Goal: Transaction & Acquisition: Purchase product/service

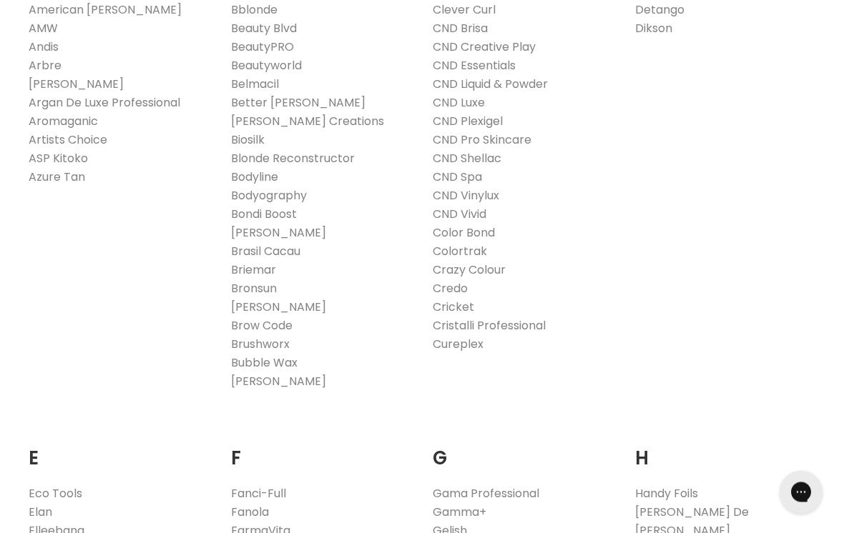
scroll to position [538, 0]
click at [450, 305] on link "Cricket" at bounding box center [452, 307] width 41 height 16
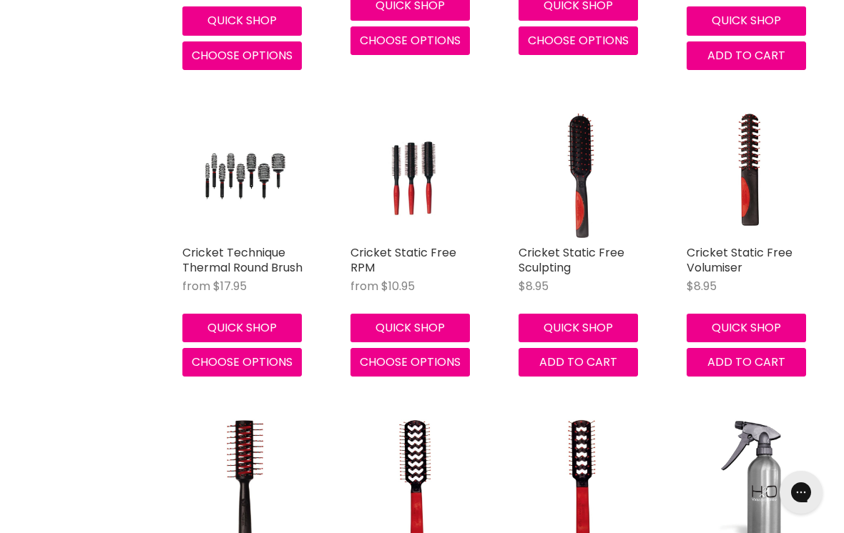
scroll to position [2809, 0]
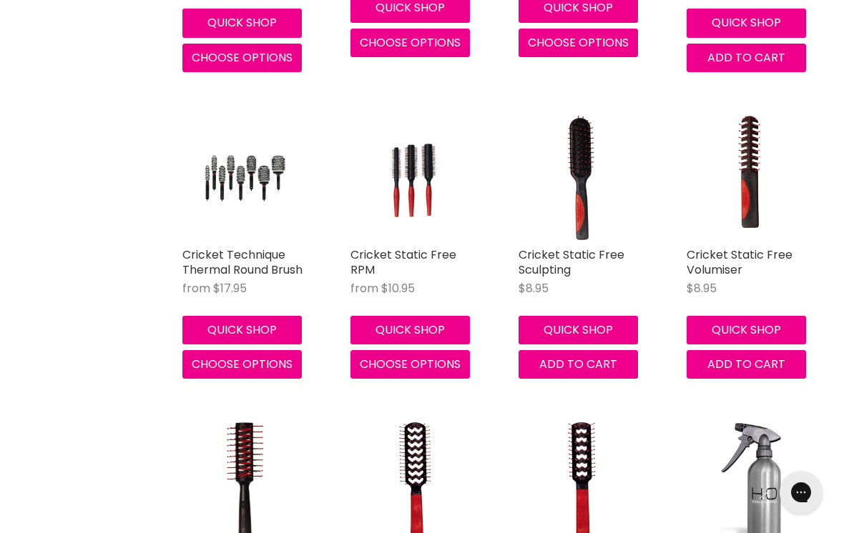
click at [723, 247] on link "Cricket Static Free Volumiser" at bounding box center [739, 262] width 106 height 31
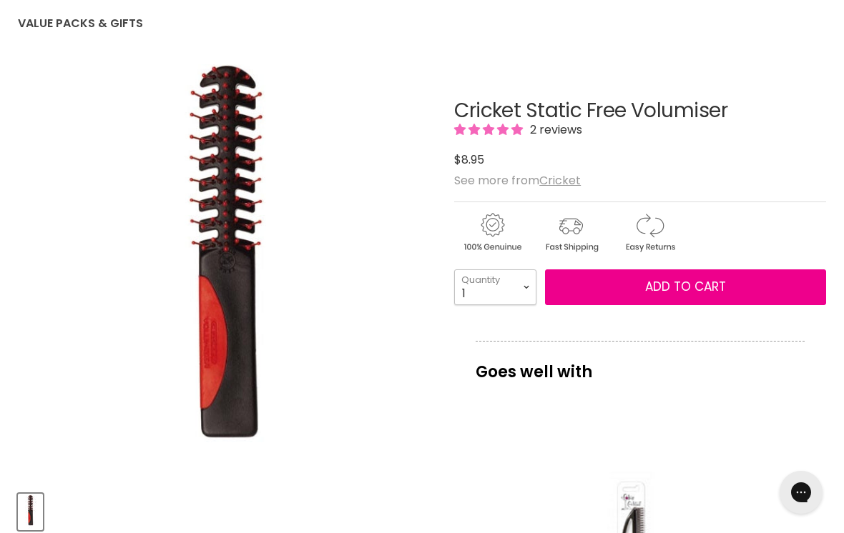
click at [529, 286] on select "1 2 3 4 5 6 7 8 9 10+" at bounding box center [495, 288] width 82 height 36
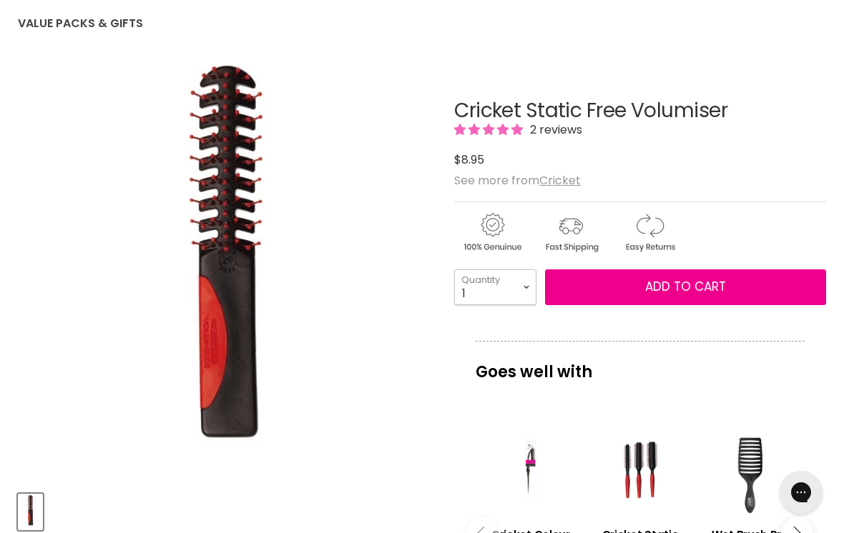
select select "2"
type input "2"
click at [703, 283] on span "Add to cart" at bounding box center [685, 286] width 81 height 17
click at [691, 288] on span "Add to cart" at bounding box center [685, 286] width 81 height 17
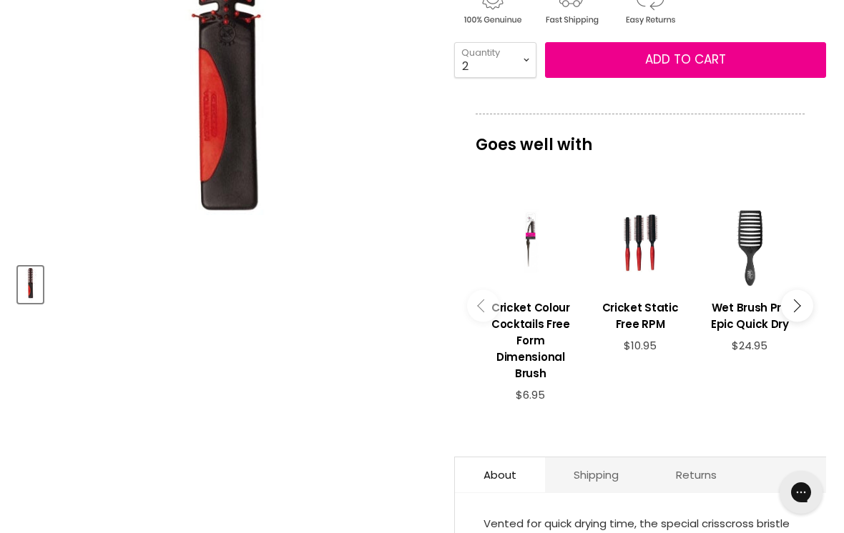
scroll to position [377, 0]
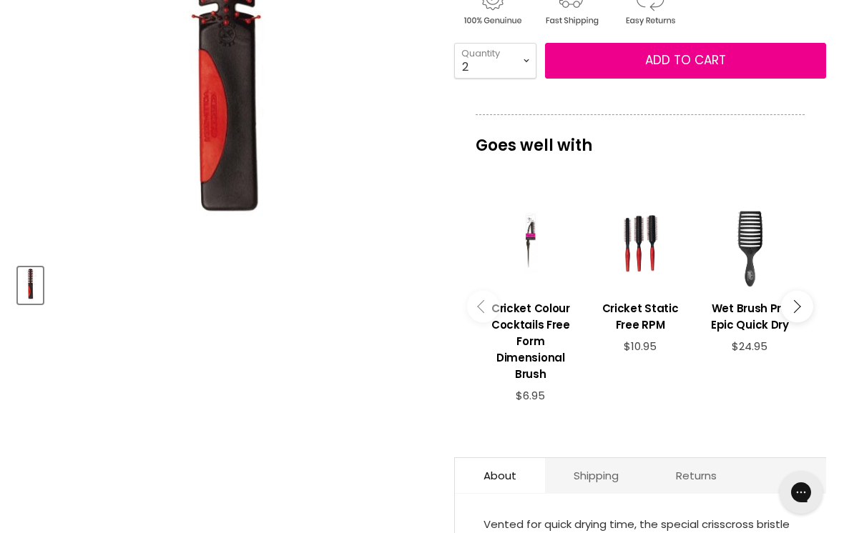
click at [804, 310] on button "Main content" at bounding box center [797, 307] width 32 height 32
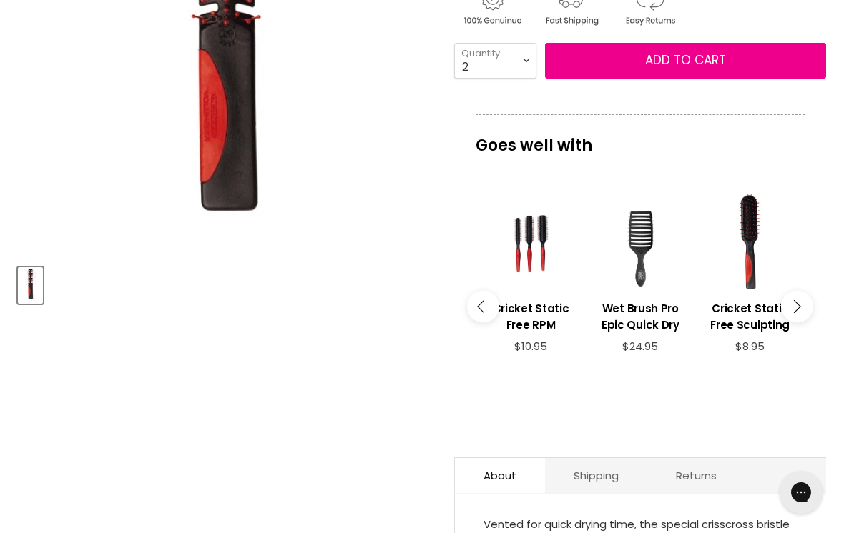
click at [743, 315] on h3 "Cricket Static Free Sculpting" at bounding box center [749, 316] width 95 height 33
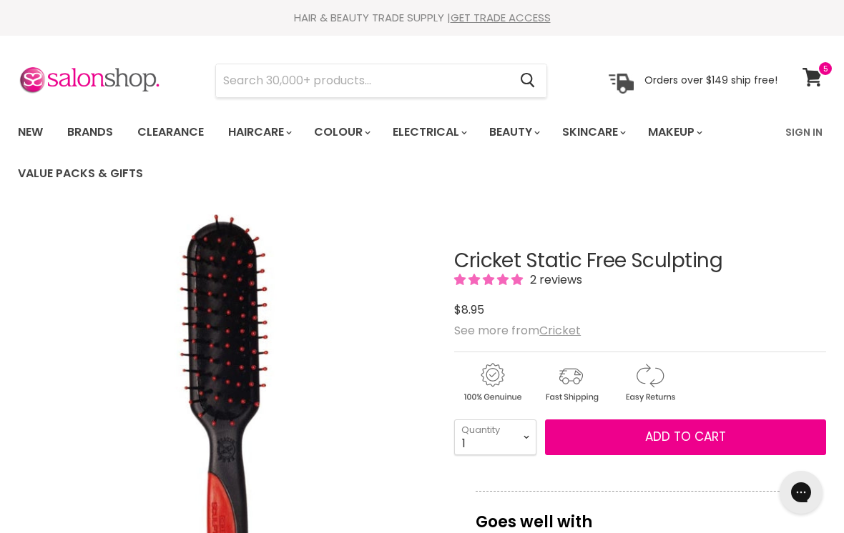
click at [316, 75] on input "Search" at bounding box center [362, 80] width 292 height 33
type input "Paddle brush"
click at [518, 72] on button "Search" at bounding box center [527, 80] width 38 height 33
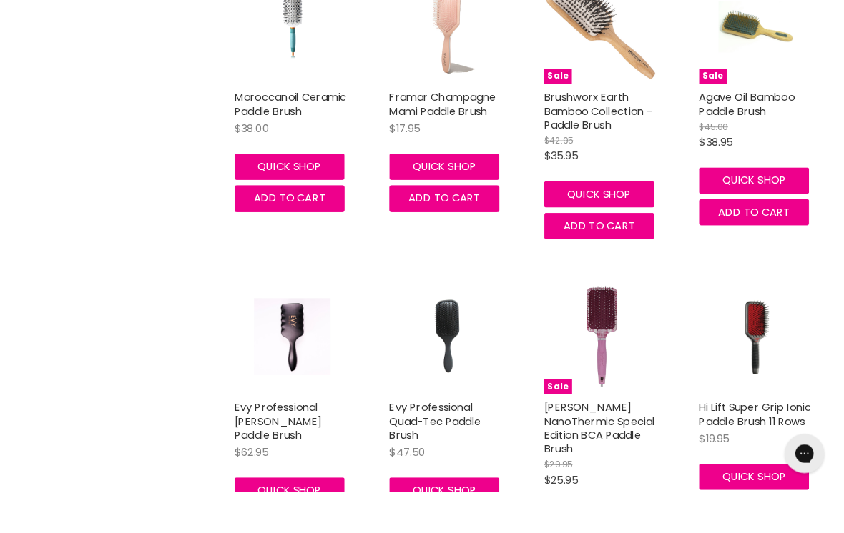
scroll to position [1471, 0]
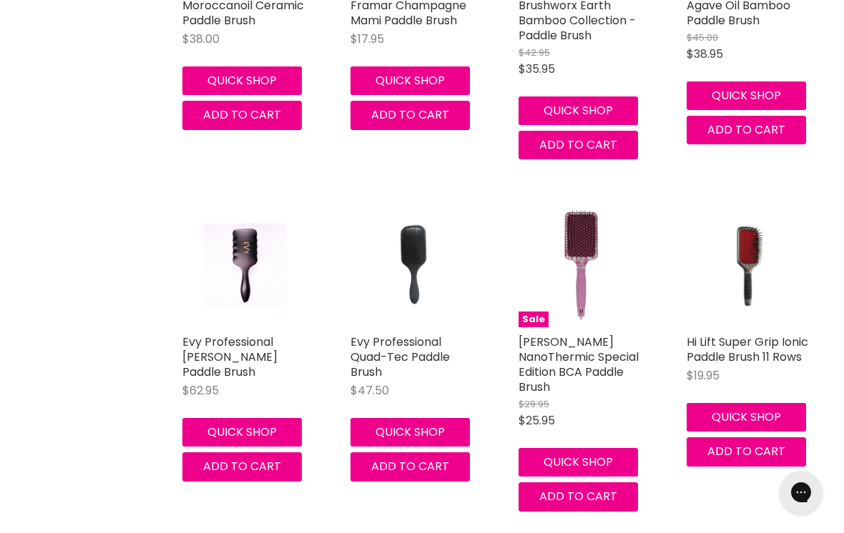
scroll to position [1465, 0]
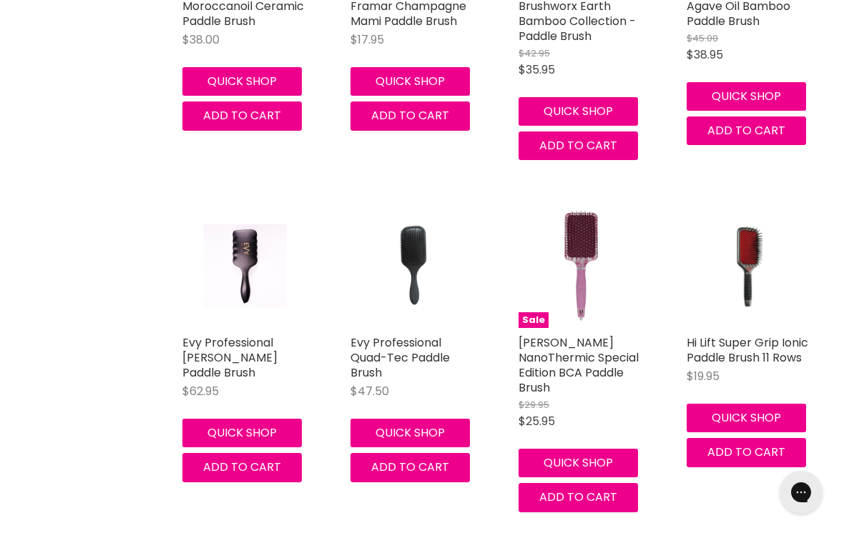
click at [547, 344] on link "Olivia Garden NanoThermic Special Edition BCA Paddle Brush" at bounding box center [578, 365] width 120 height 61
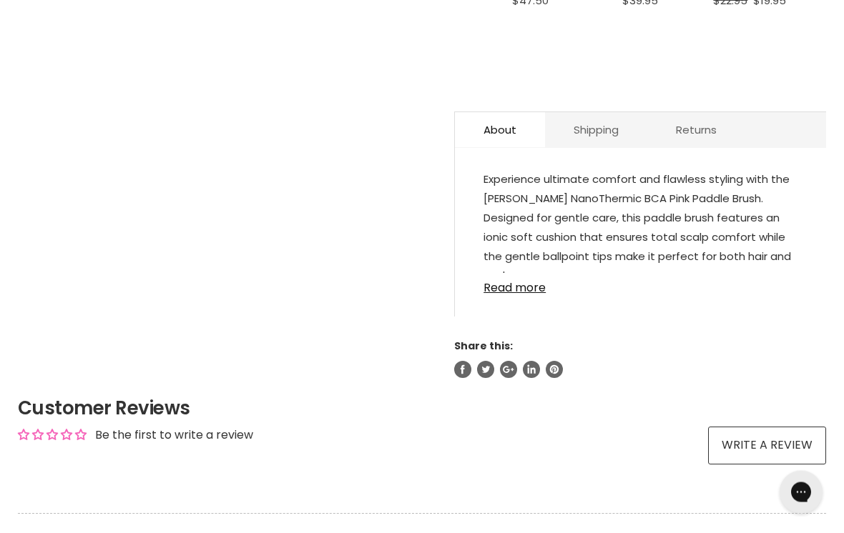
scroll to position [744, 0]
click at [518, 295] on link "Read more" at bounding box center [640, 283] width 314 height 21
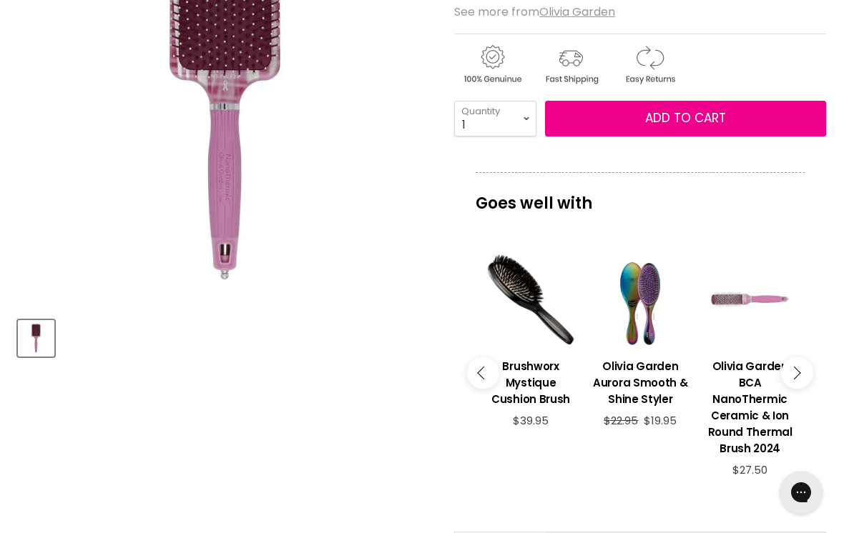
scroll to position [323, 0]
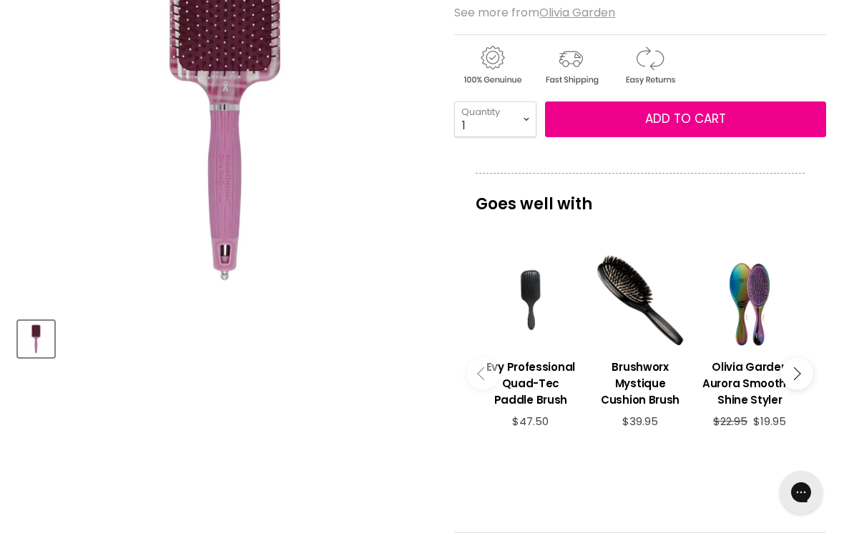
click at [528, 375] on h3 "Evy Professional Quad-Tec Paddle Brush" at bounding box center [530, 383] width 95 height 49
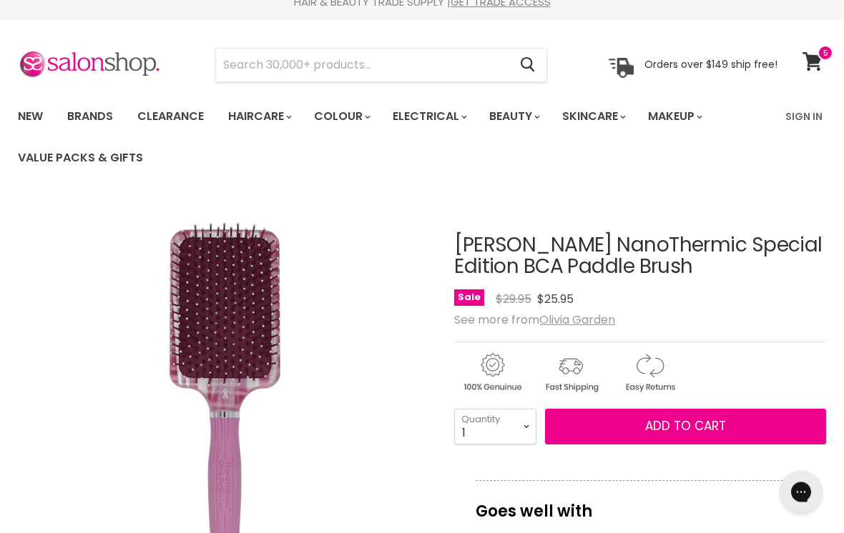
scroll to position [0, 0]
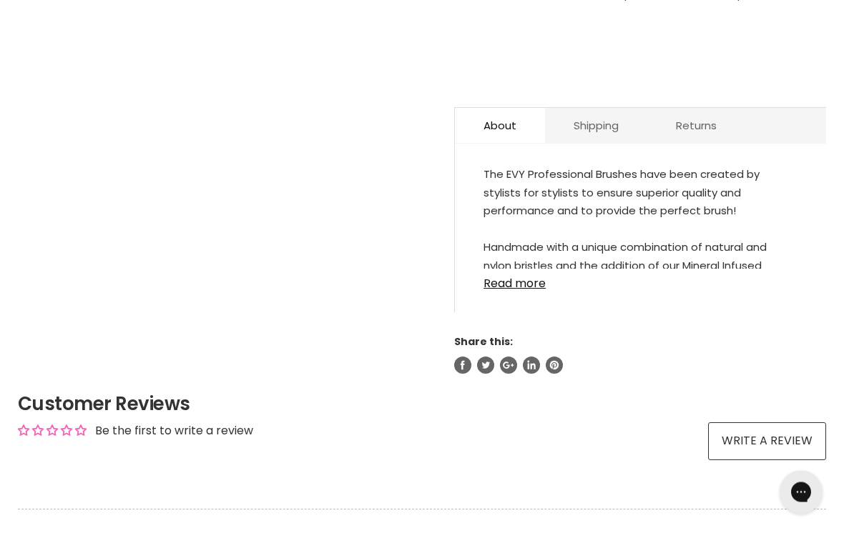
scroll to position [747, 0]
click at [511, 272] on link "Read more" at bounding box center [640, 280] width 314 height 21
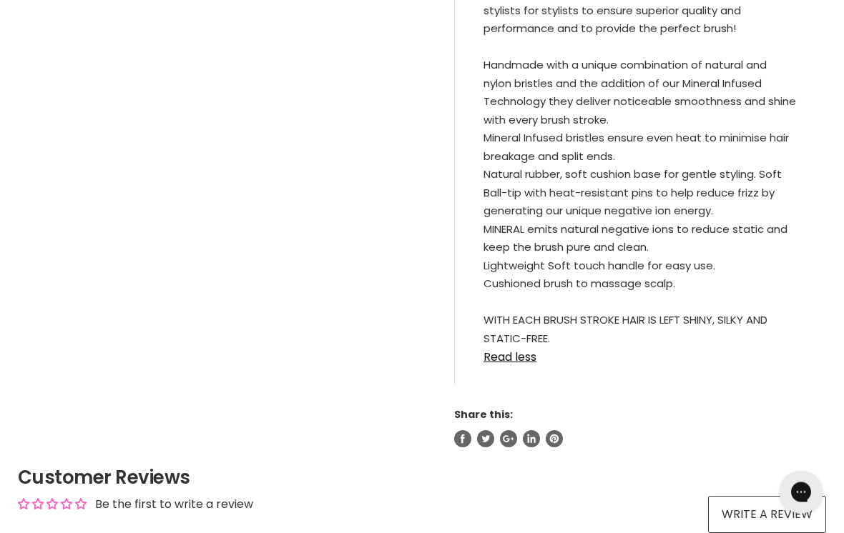
scroll to position [931, 0]
click at [811, 190] on div "The EVY Professional Brushes have been created by stylists for stylists to ensu…" at bounding box center [640, 181] width 371 height 410
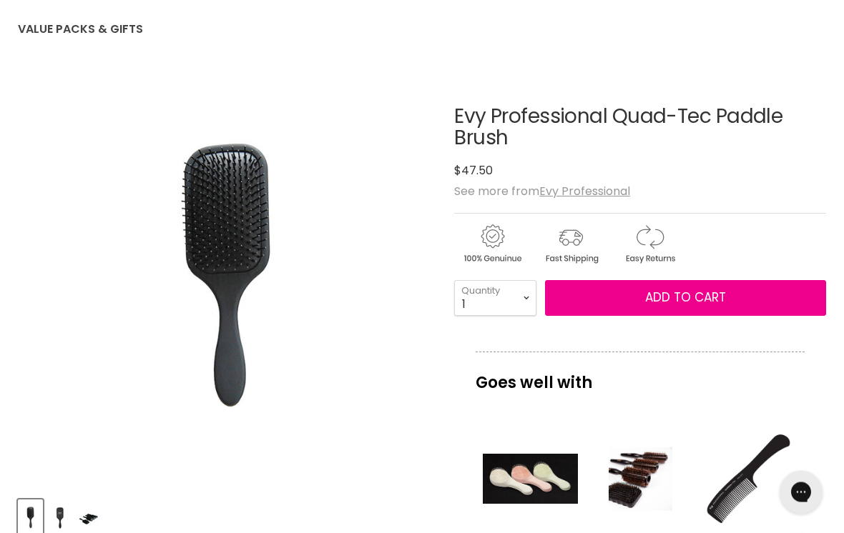
scroll to position [144, 0]
click at [69, 513] on img "Product thumbnails" at bounding box center [60, 518] width 22 height 34
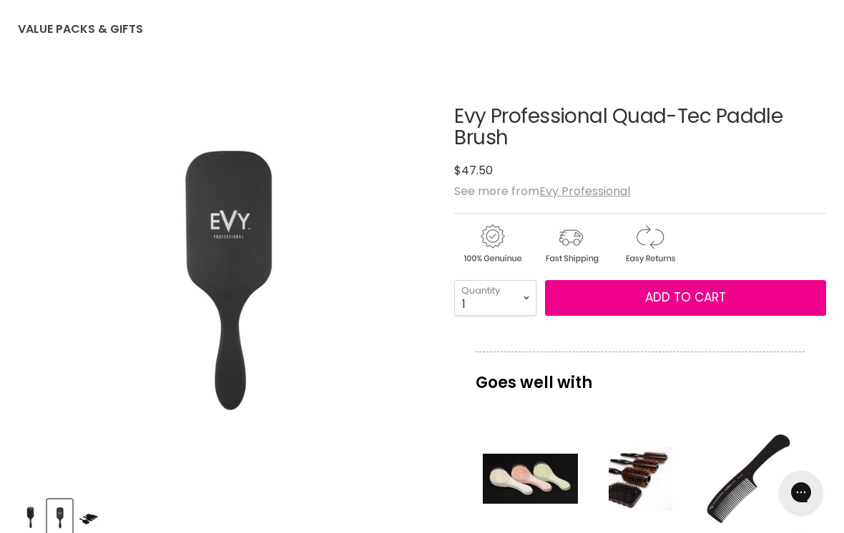
click at [99, 523] on img "Product thumbnails" at bounding box center [89, 518] width 22 height 34
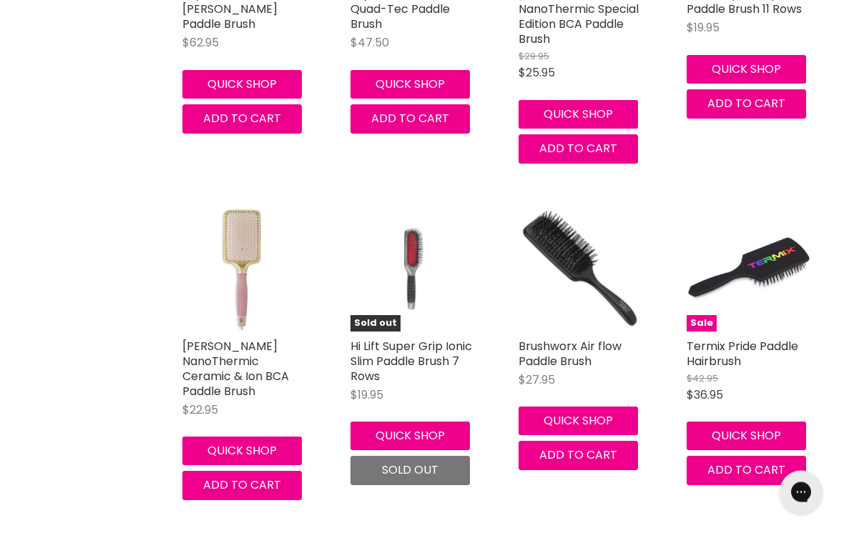
scroll to position [1814, 0]
click at [232, 349] on link "Olivia Garden NanoThermic Ceramic & Ion BCA Paddle Brush" at bounding box center [235, 368] width 107 height 61
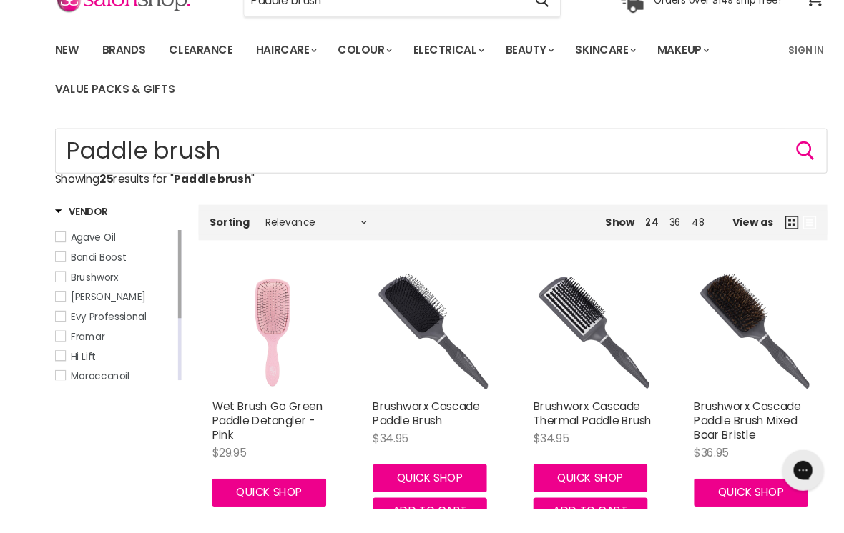
scroll to position [122, 0]
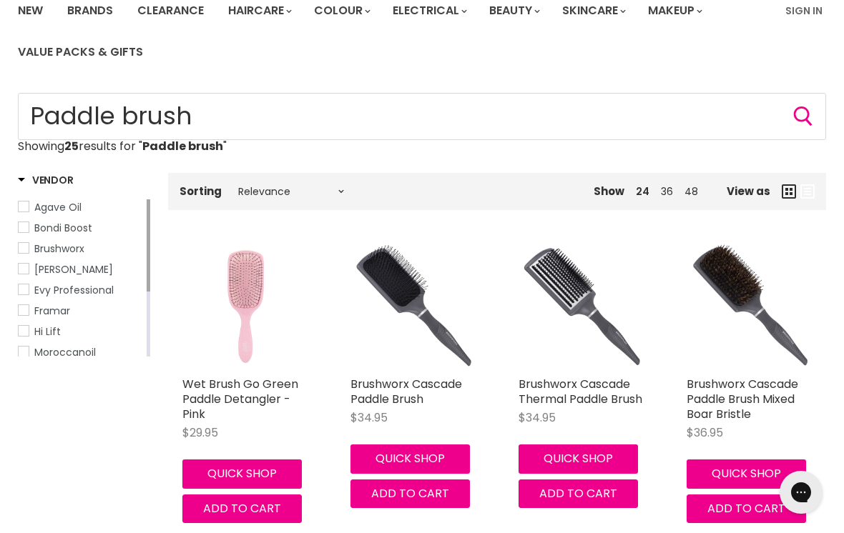
click at [402, 395] on link "Brushworx Cascade Paddle Brush" at bounding box center [406, 391] width 112 height 31
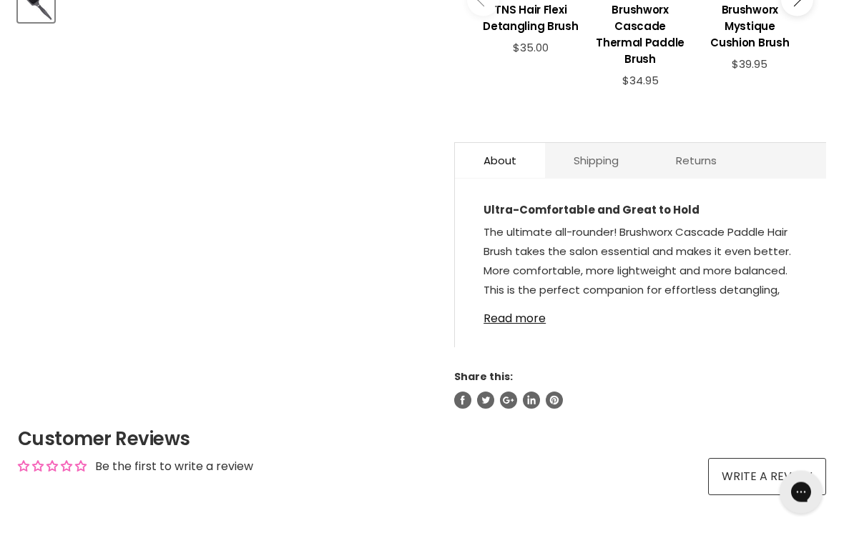
scroll to position [658, 0]
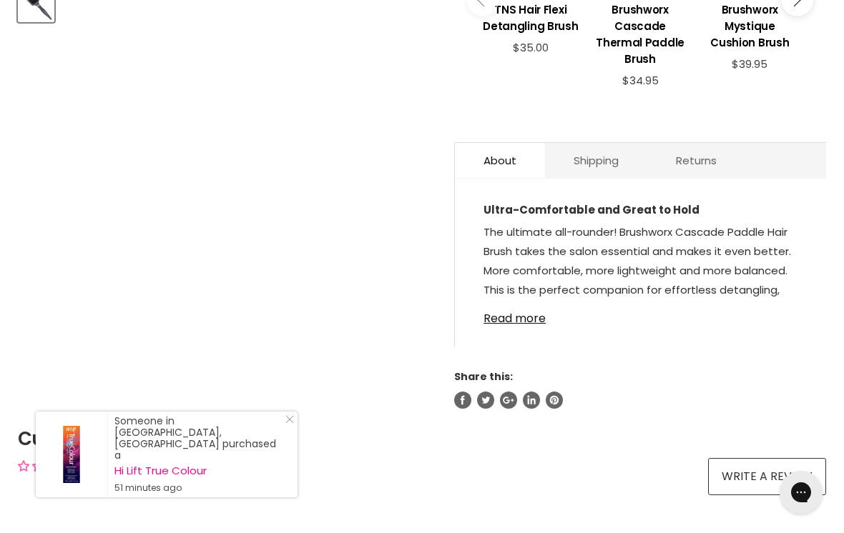
click at [506, 325] on link "Read more" at bounding box center [640, 314] width 314 height 21
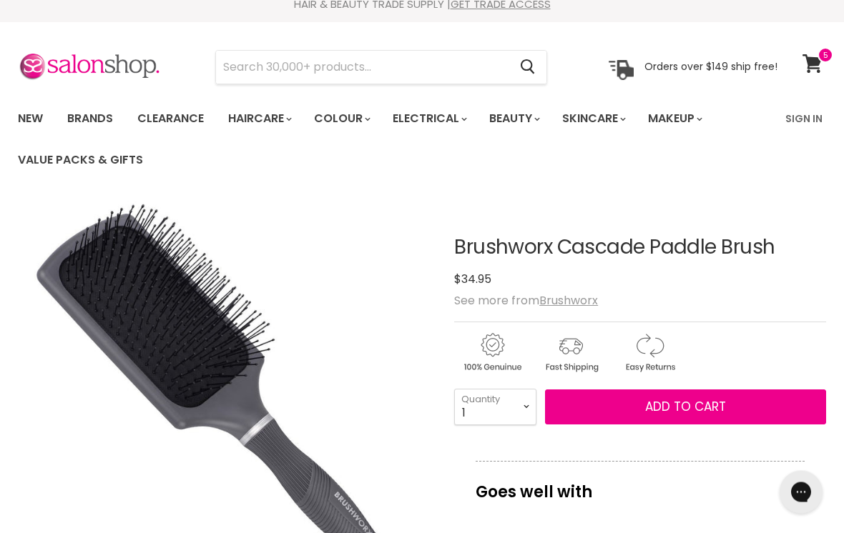
scroll to position [14, 0]
click at [569, 300] on u "Brushworx" at bounding box center [568, 300] width 59 height 16
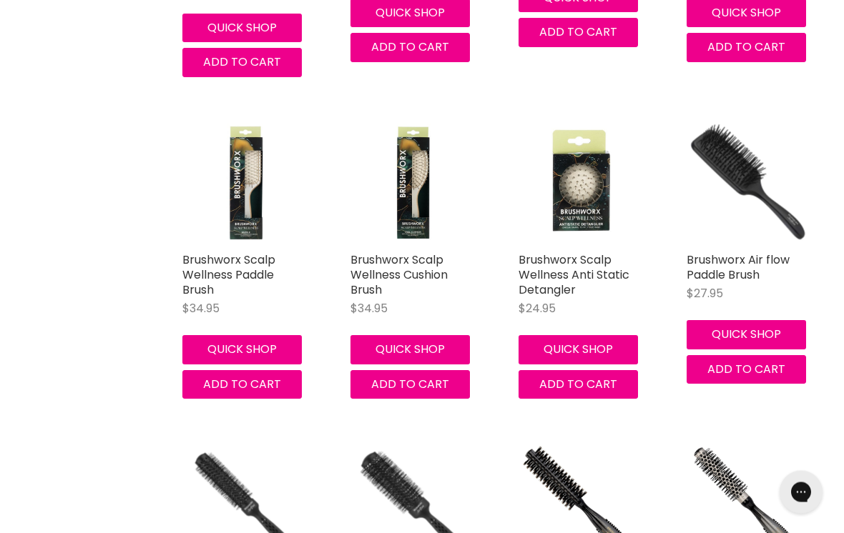
scroll to position [1377, 0]
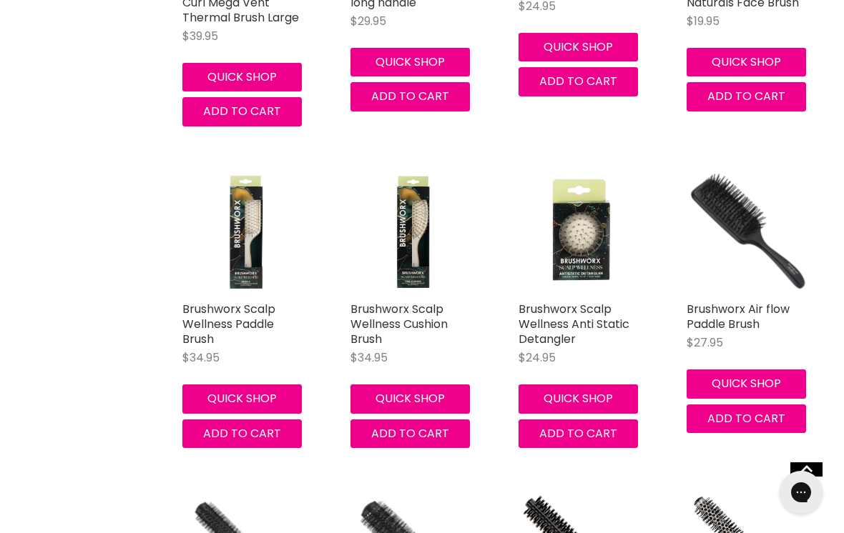
click at [734, 314] on link "Brushworx Air flow Paddle Brush" at bounding box center [737, 316] width 103 height 31
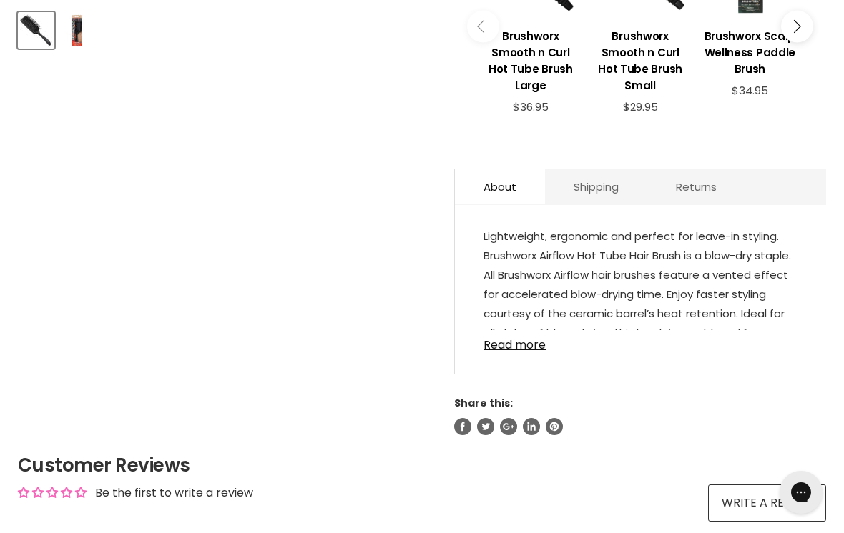
scroll to position [643, 0]
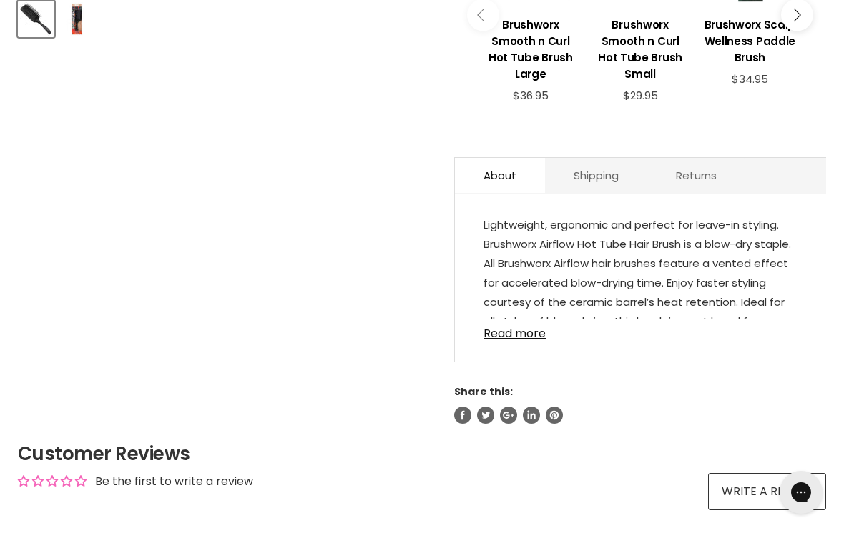
click at [515, 340] on link "Read more" at bounding box center [640, 329] width 314 height 21
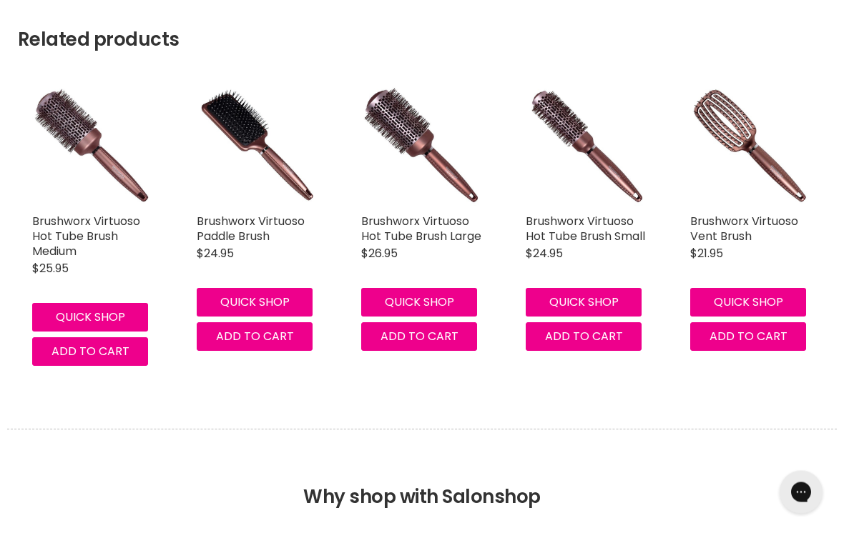
scroll to position [1210, 0]
click at [239, 232] on link "Brushworx Virtuoso Paddle Brush" at bounding box center [251, 228] width 108 height 31
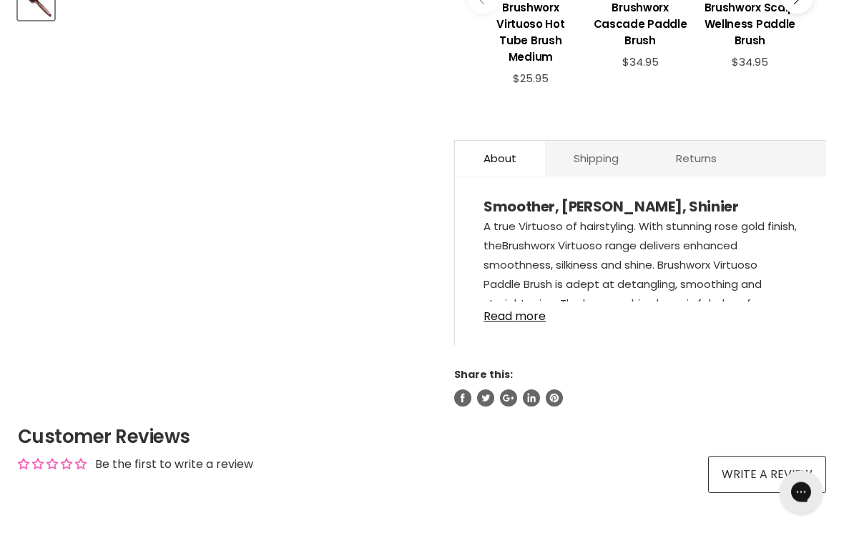
scroll to position [661, 0]
click at [526, 320] on link "Read more" at bounding box center [640, 312] width 314 height 21
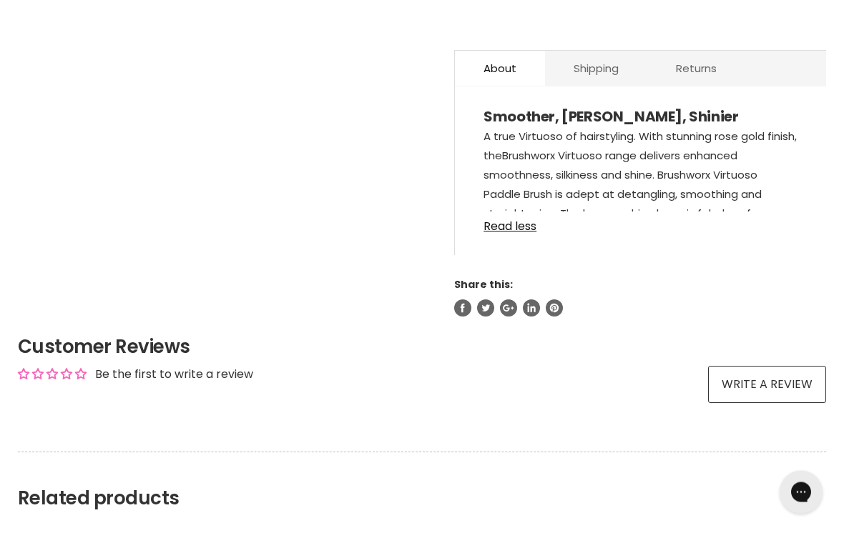
scroll to position [748, 0]
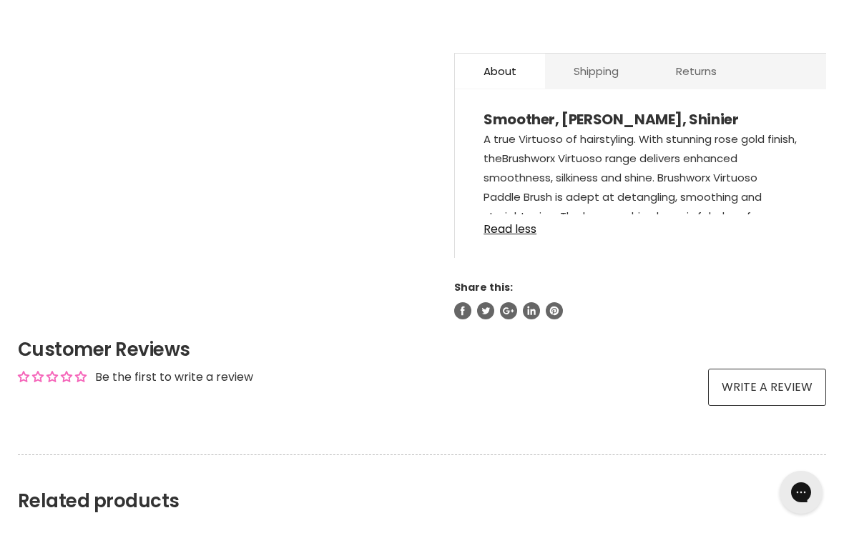
click at [518, 236] on link "Read less" at bounding box center [640, 224] width 314 height 21
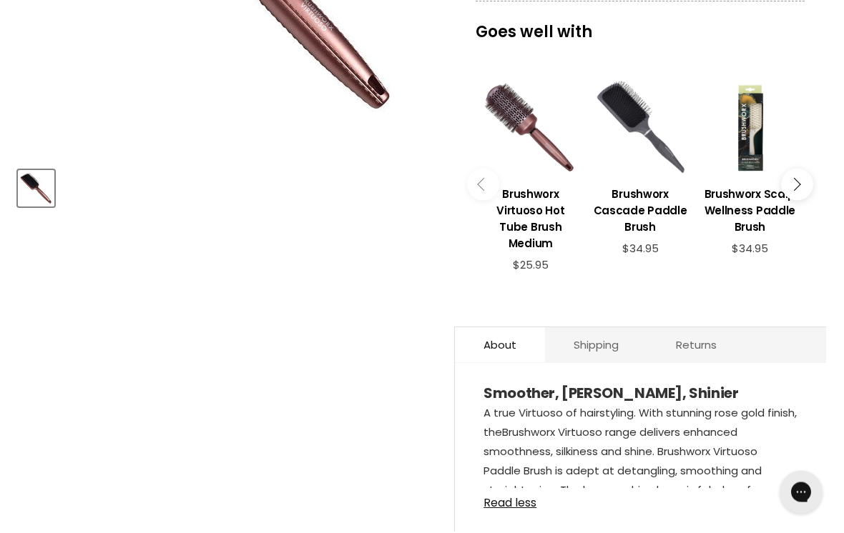
scroll to position [474, 0]
click at [646, 211] on h3 "Brushworx Cascade Paddle Brush" at bounding box center [639, 210] width 95 height 49
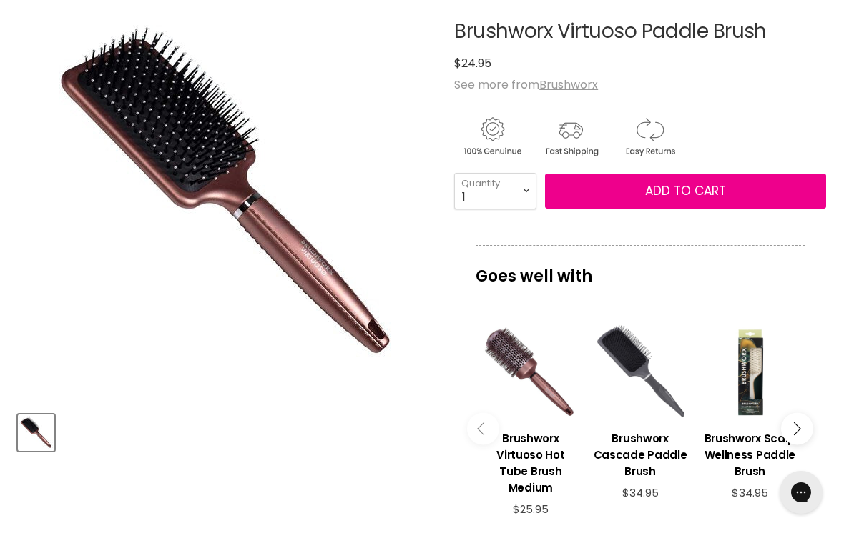
scroll to position [229, 0]
click at [701, 188] on span "Add to cart" at bounding box center [685, 191] width 81 height 17
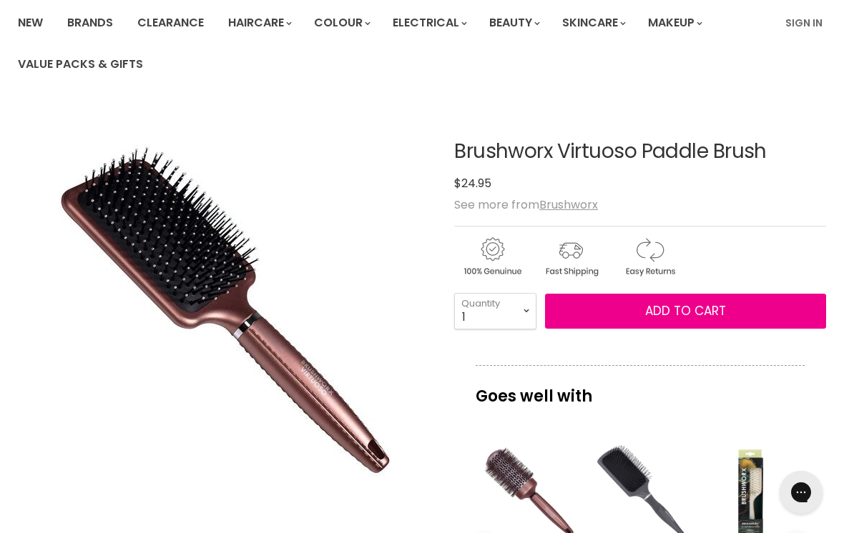
scroll to position [108, 0]
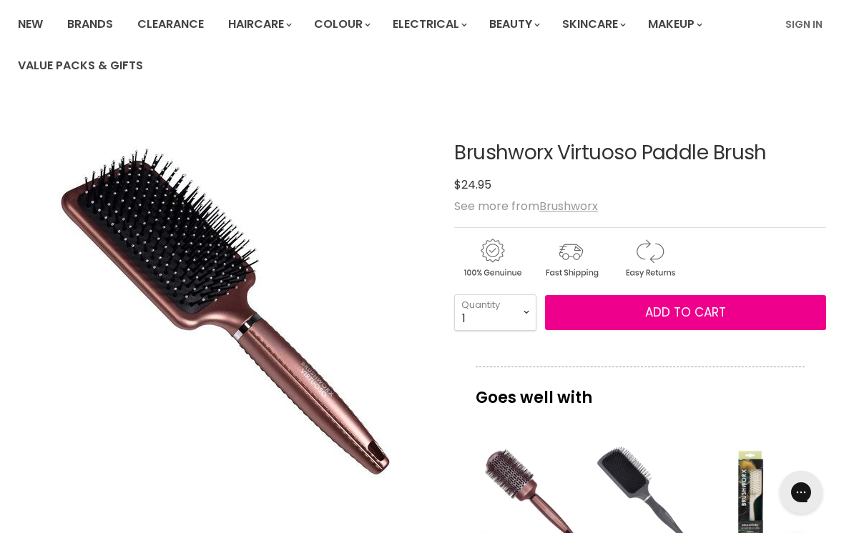
click at [693, 309] on span "Add to cart" at bounding box center [685, 312] width 81 height 17
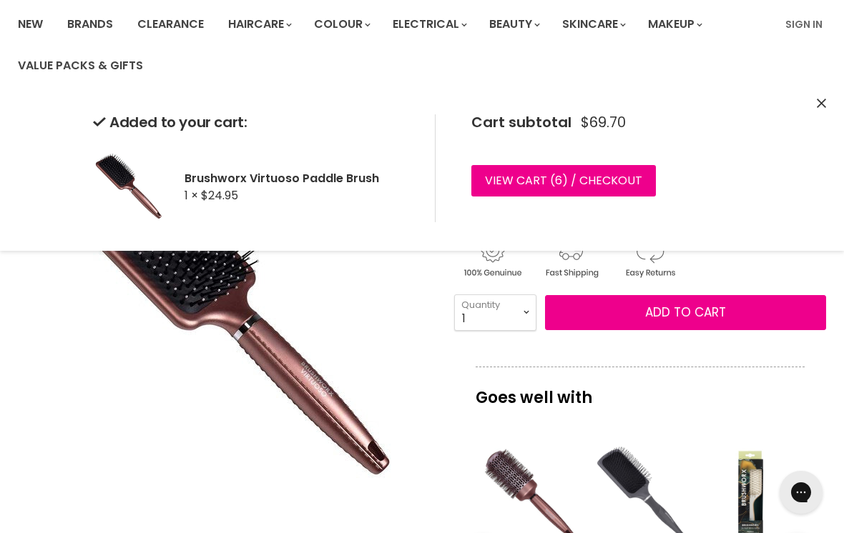
click at [557, 180] on span "6" at bounding box center [558, 180] width 7 height 16
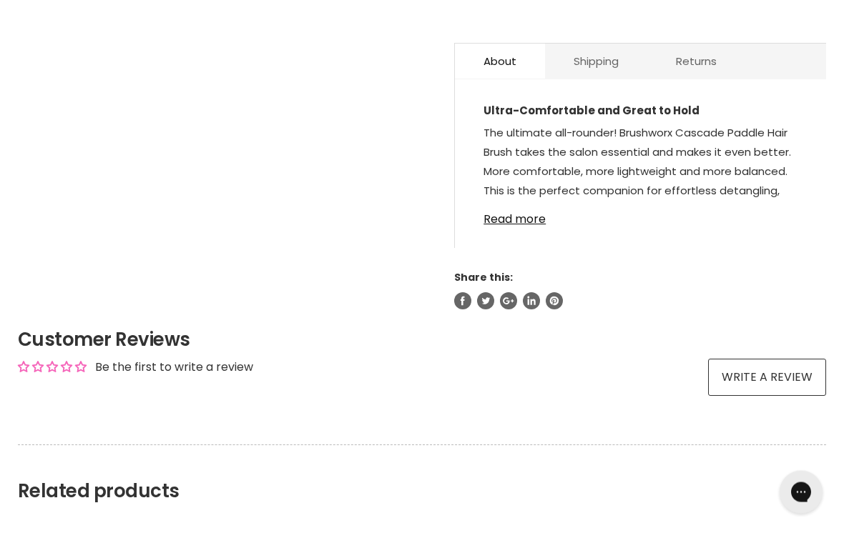
scroll to position [758, 0]
click at [525, 226] on link "Read more" at bounding box center [640, 214] width 314 height 21
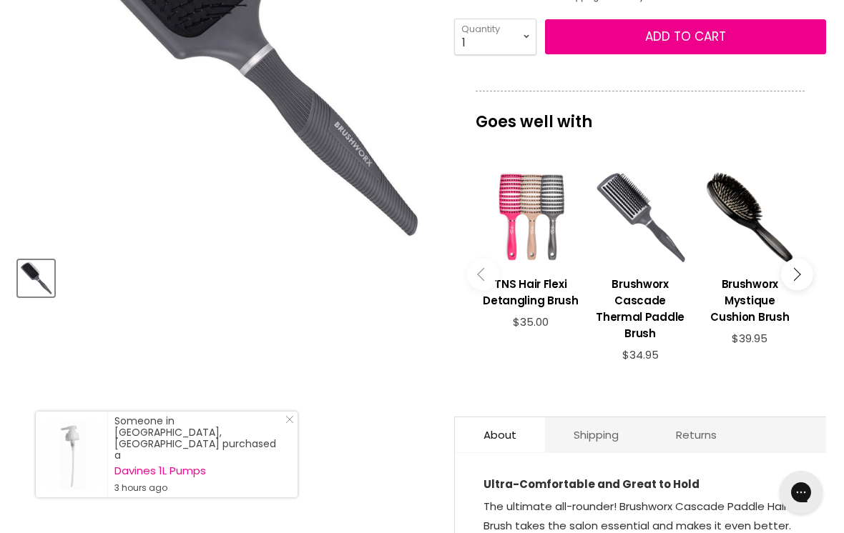
scroll to position [369, 0]
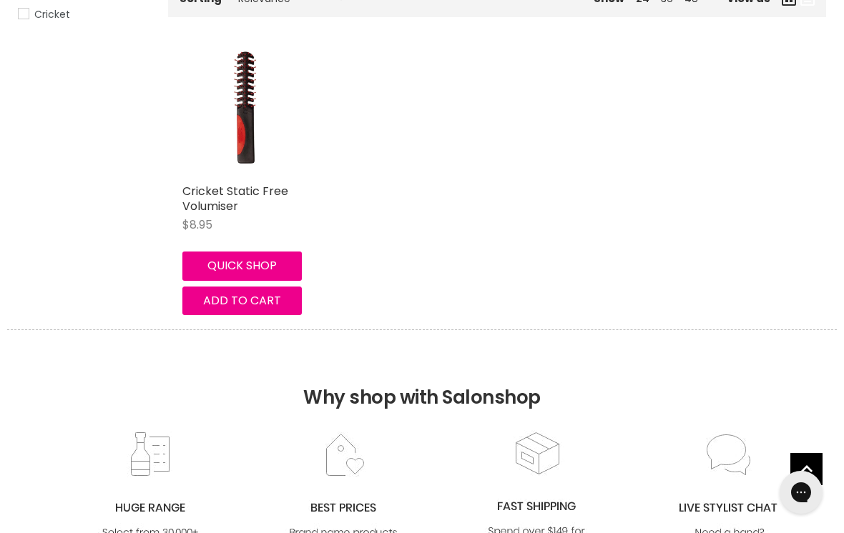
scroll to position [315, 0]
click at [256, 265] on button "Quick shop" at bounding box center [241, 266] width 119 height 29
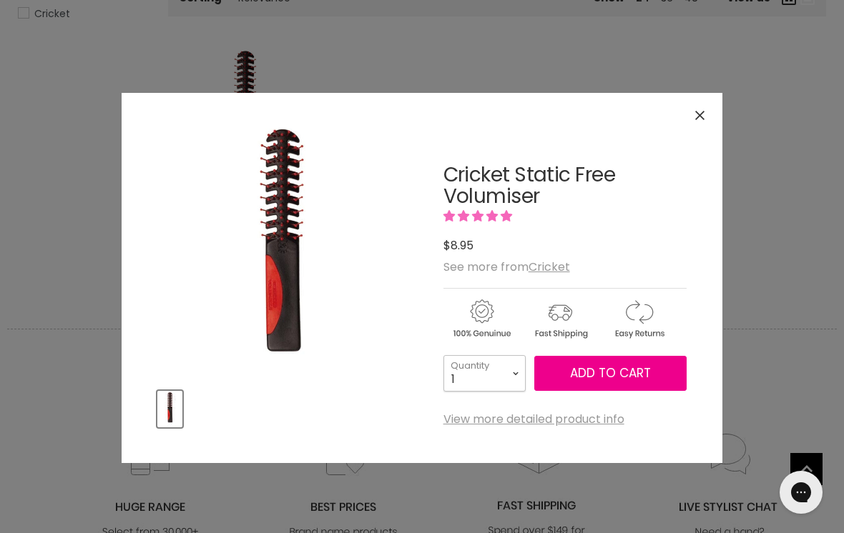
click at [518, 371] on select "1 2 3 4 5 6 7 8 9 10+" at bounding box center [484, 373] width 82 height 36
select select "2"
type input "2"
click at [604, 377] on span "Add to cart" at bounding box center [610, 373] width 81 height 17
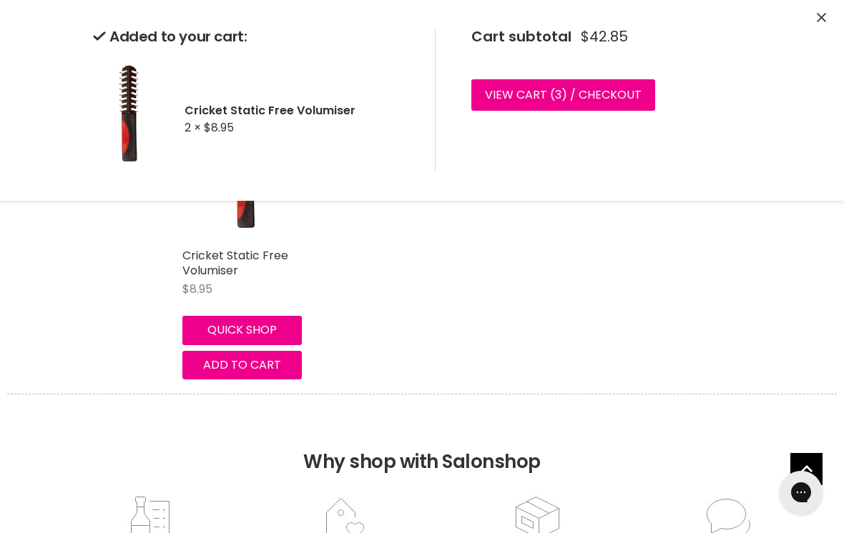
scroll to position [249, 0]
click at [825, 19] on icon "Close" at bounding box center [820, 17] width 9 height 9
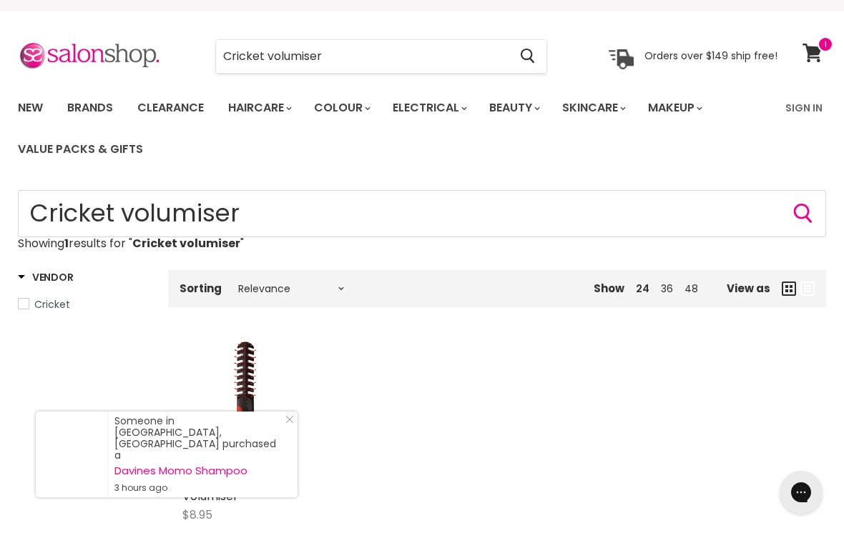
scroll to position [0, 0]
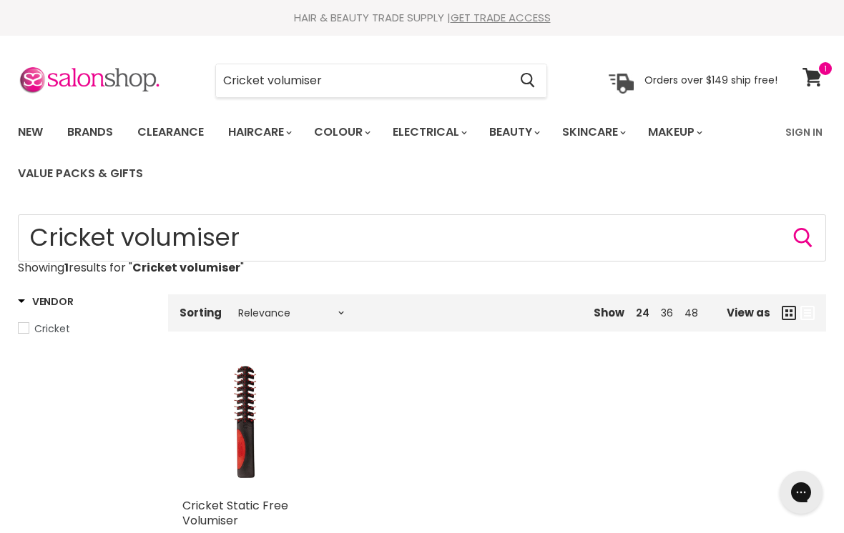
click at [493, 74] on input "Cricket volumiser" at bounding box center [362, 80] width 292 height 33
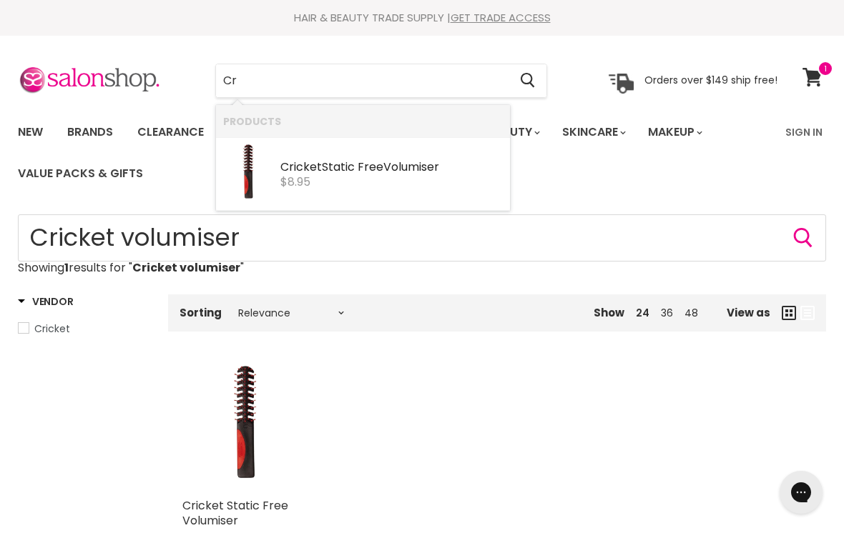
type input "C"
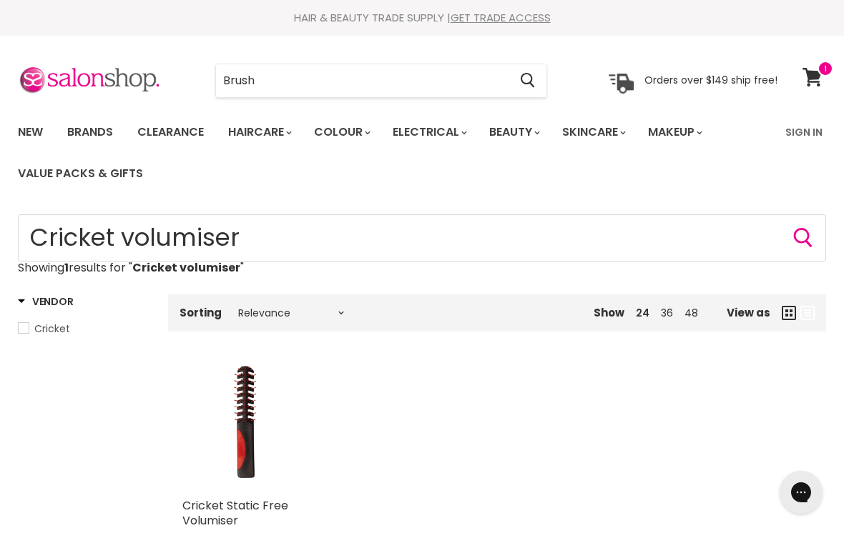
click at [310, 75] on input "Brush" at bounding box center [362, 80] width 292 height 33
click at [287, 85] on input "Brush" at bounding box center [362, 80] width 292 height 33
click at [292, 83] on input "Brush" at bounding box center [362, 80] width 292 height 33
click at [300, 82] on input "Brushw" at bounding box center [362, 80] width 292 height 33
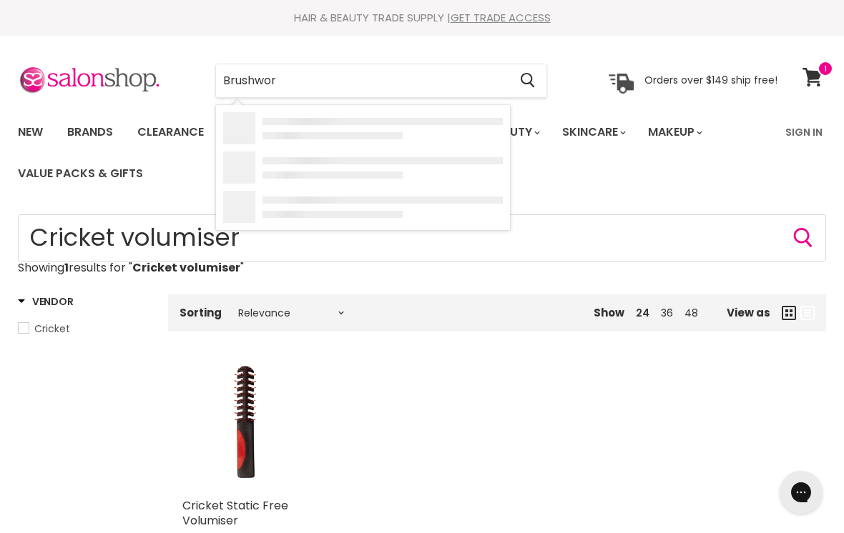
type input "Brushworx"
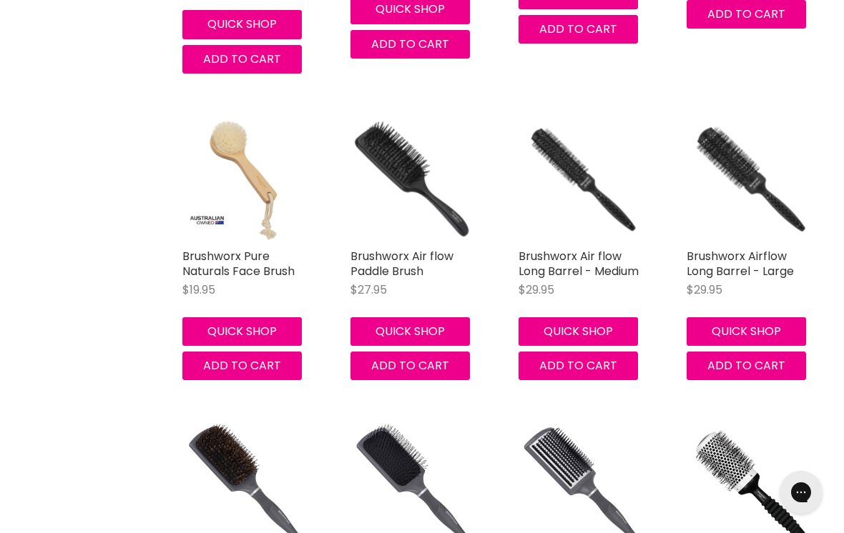
scroll to position [922, 0]
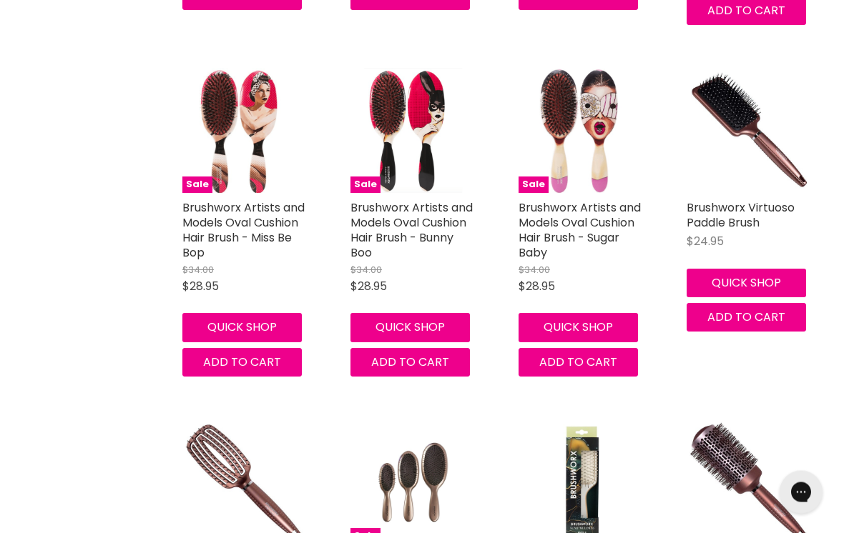
scroll to position [2929, 0]
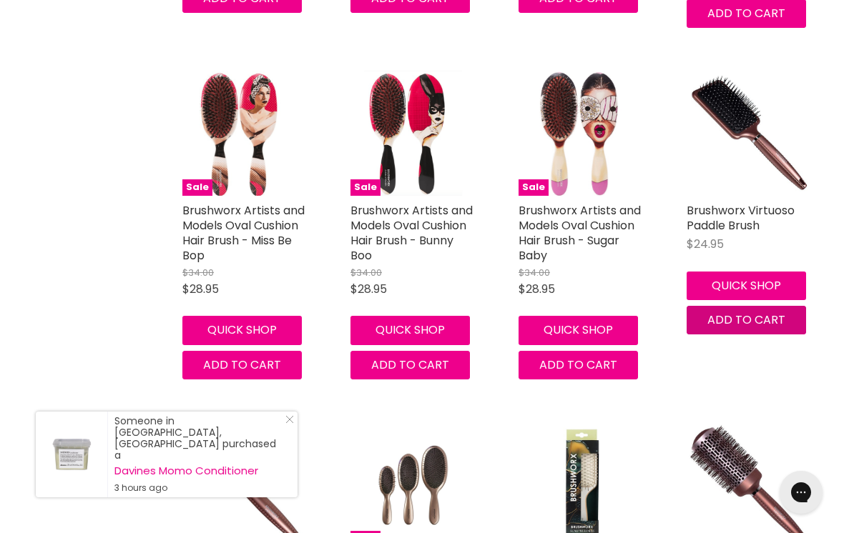
click at [746, 312] on span "Add to cart" at bounding box center [746, 320] width 78 height 16
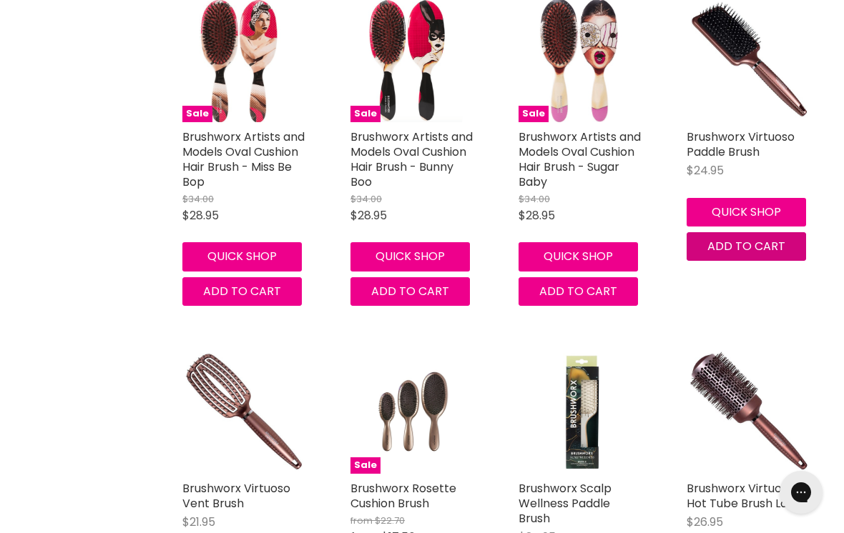
scroll to position [3002, 0]
click at [748, 239] on span "Add to cart" at bounding box center [746, 247] width 78 height 16
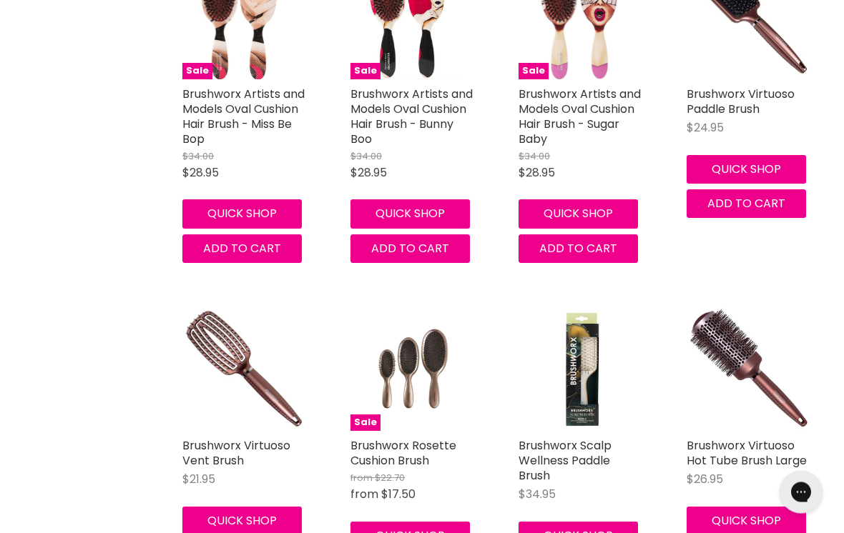
click at [740, 157] on button "Quick shop" at bounding box center [745, 170] width 119 height 29
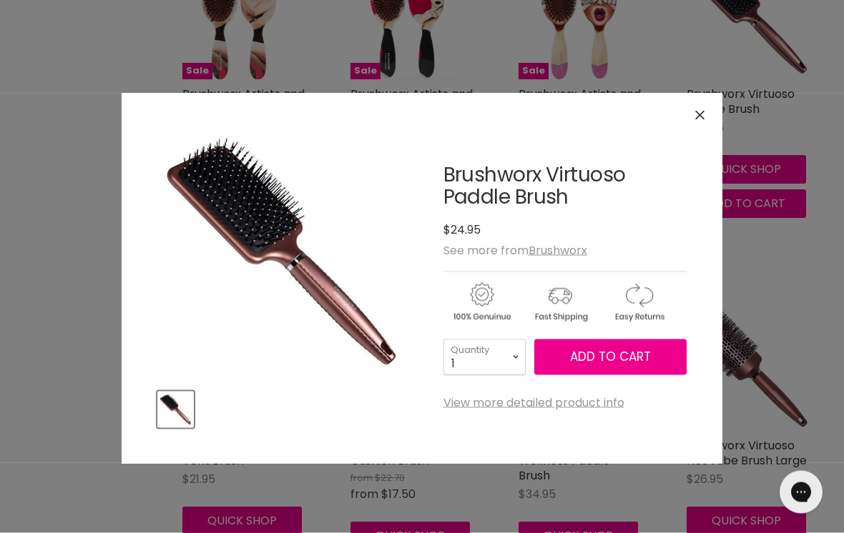
scroll to position [3046, 0]
click at [606, 352] on span "Add to cart" at bounding box center [610, 356] width 81 height 17
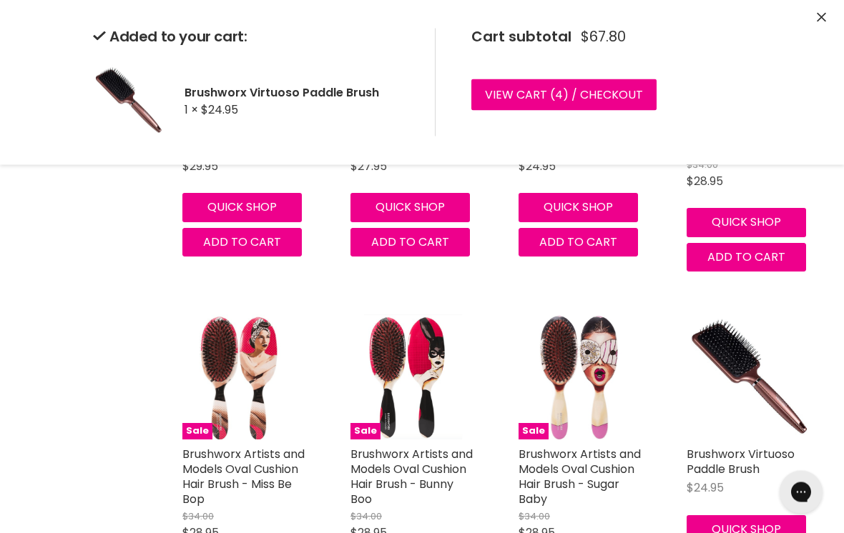
scroll to position [2686, 0]
click at [595, 93] on link "View cart ( 4 ) / Checkout" at bounding box center [563, 94] width 185 height 31
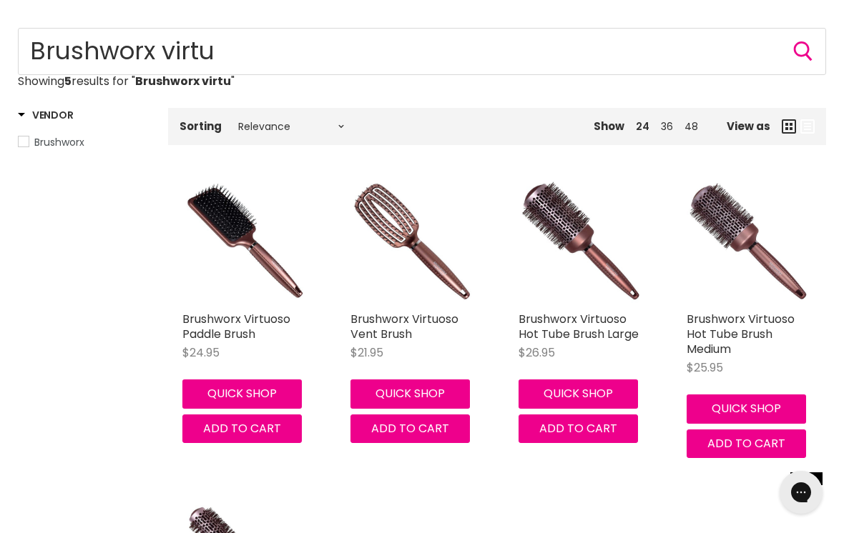
click button "Quick shop"
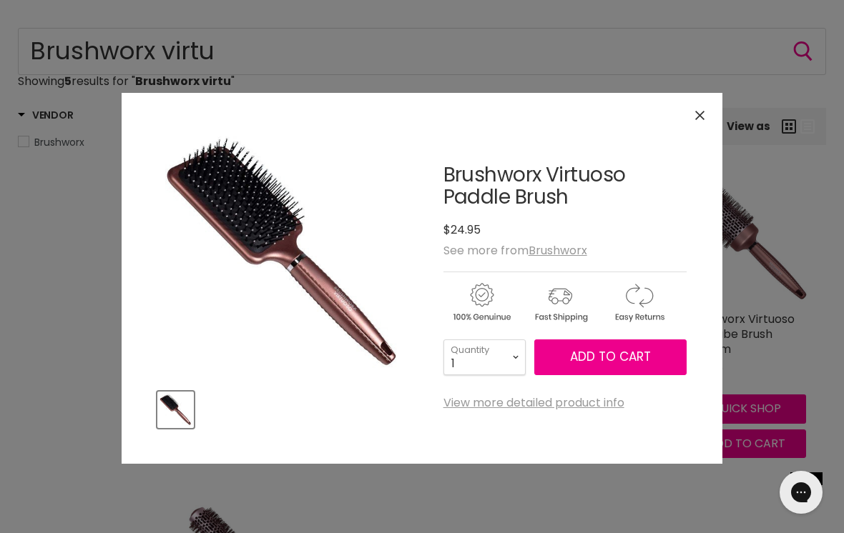
click span "Add to cart"
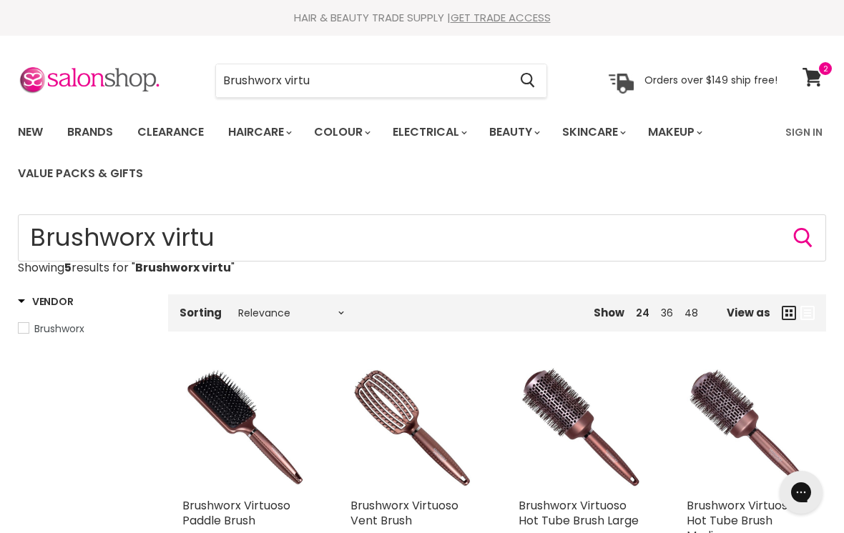
click input "Brushworx virtu"
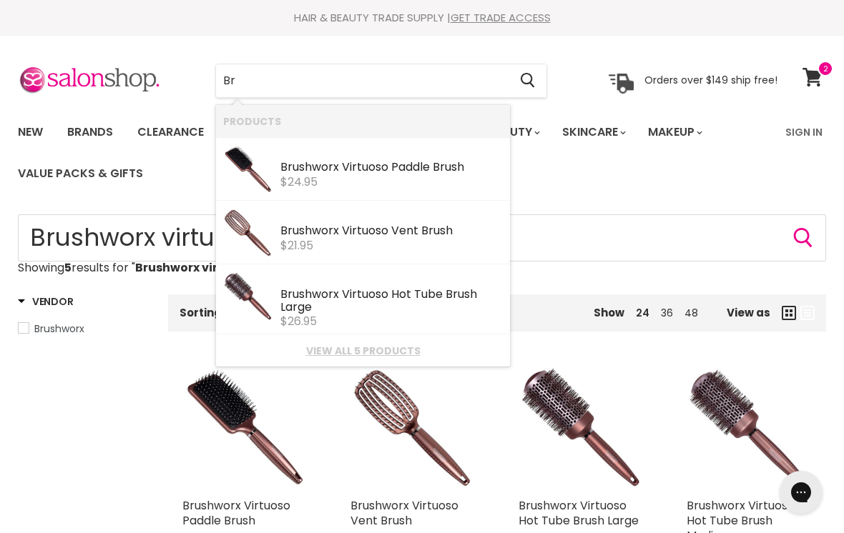
type input "B"
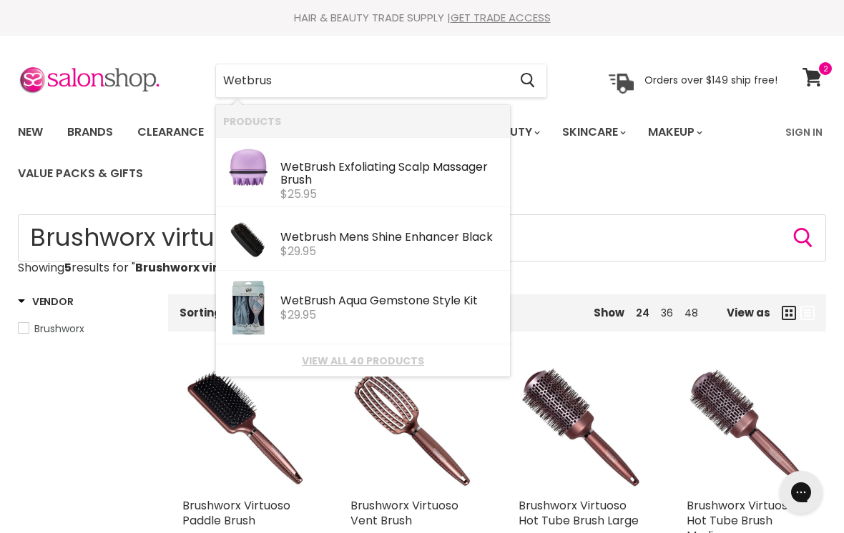
type input "Wetbrush"
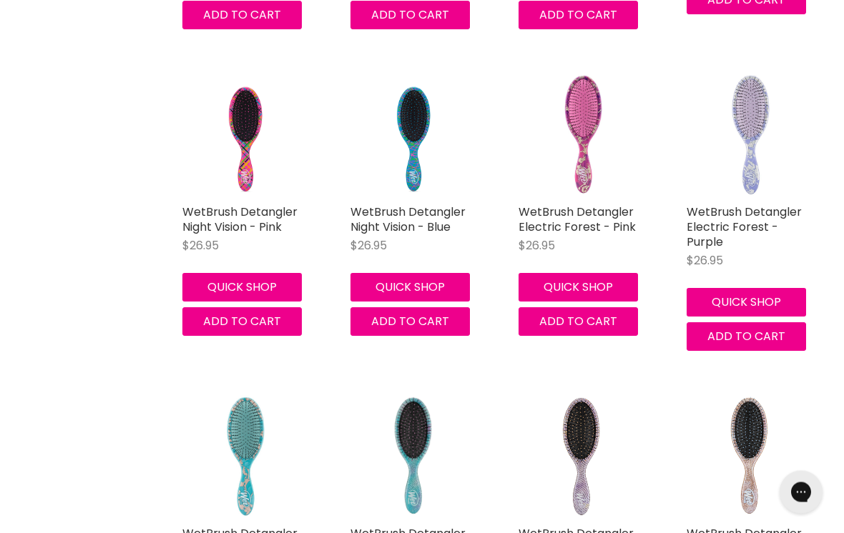
scroll to position [922, 0]
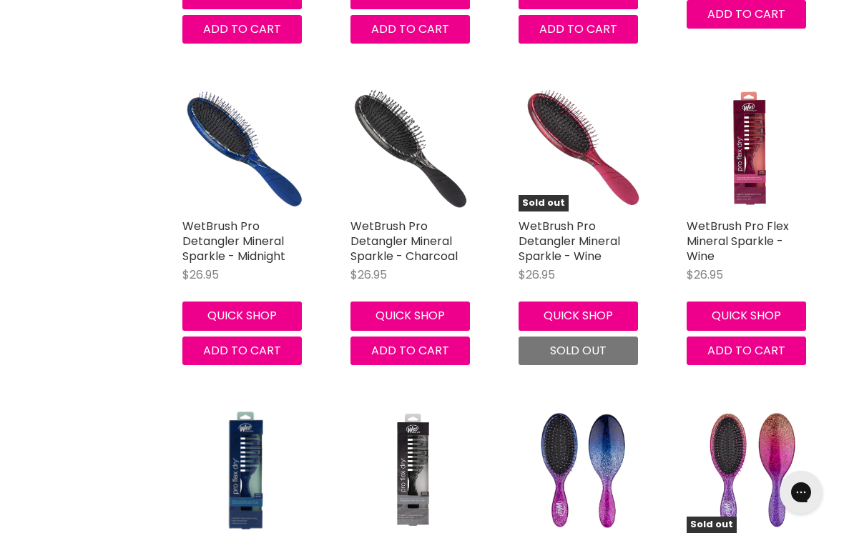
scroll to position [2493, 0]
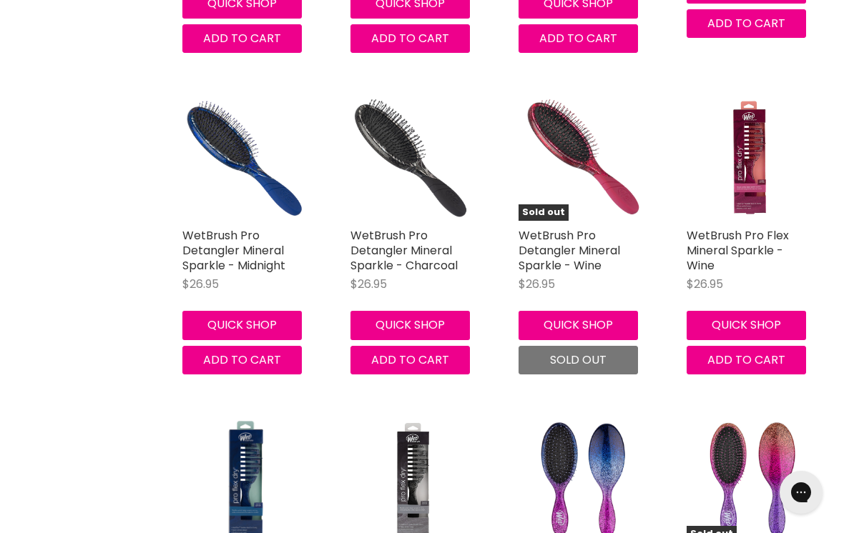
click at [756, 331] on button "Quick shop" at bounding box center [745, 325] width 119 height 29
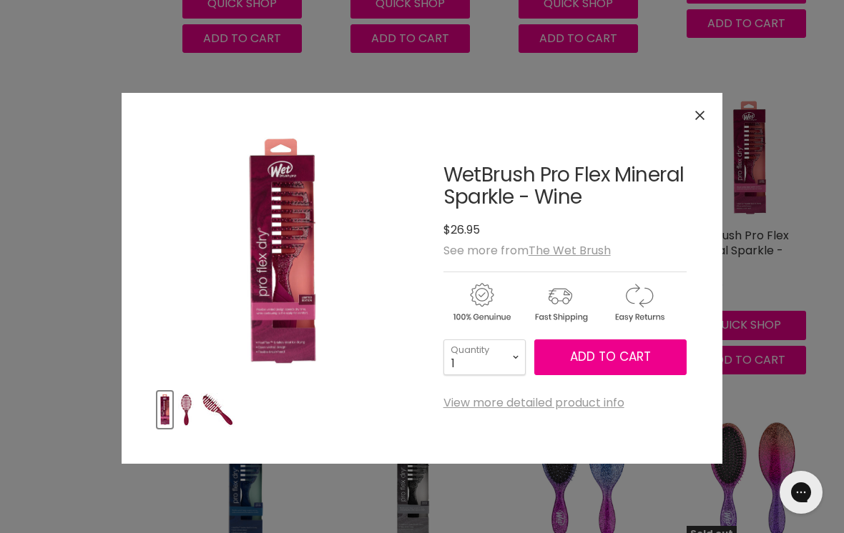
click at [603, 354] on span "Add to cart" at bounding box center [610, 356] width 81 height 17
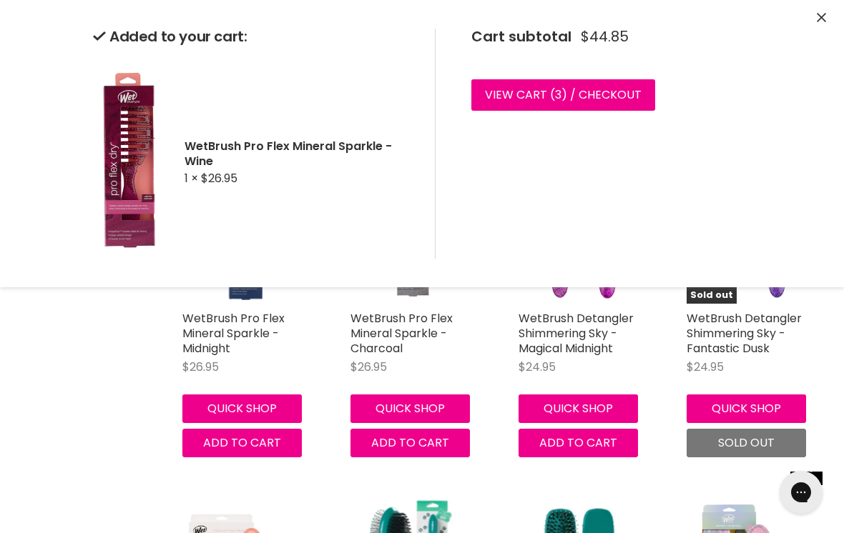
scroll to position [2751, 0]
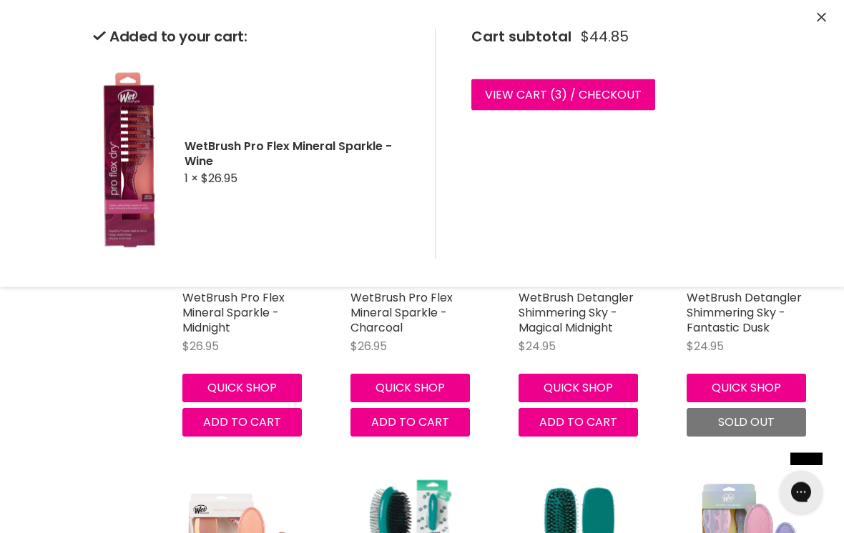
click at [824, 11] on button "Close" at bounding box center [820, 18] width 9 height 15
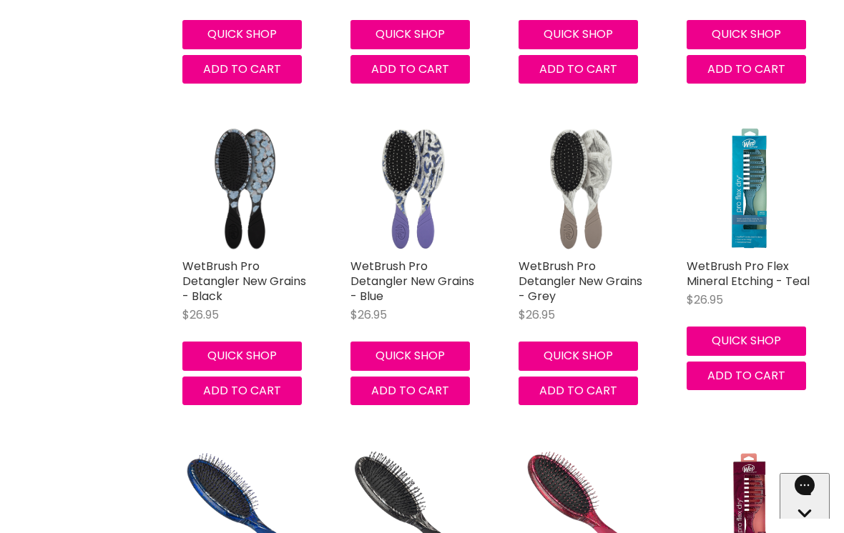
scroll to position [2187, 0]
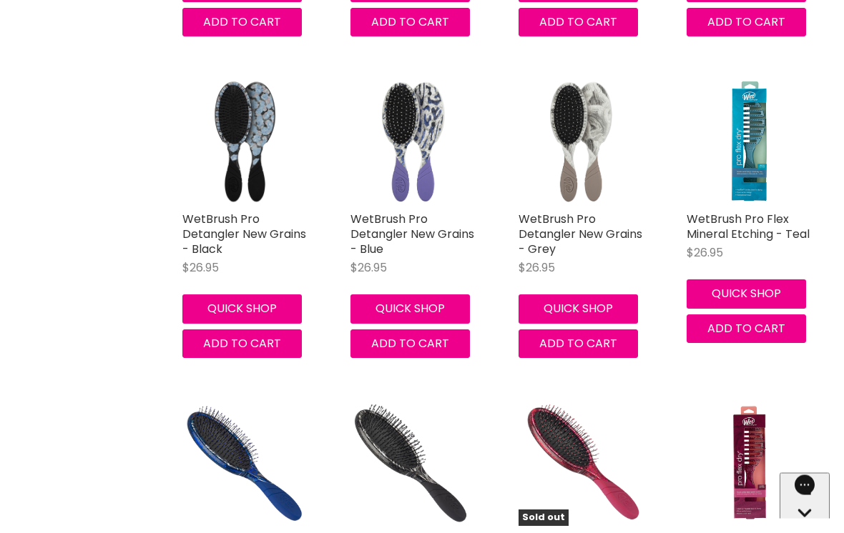
click at [757, 300] on button "Quick shop" at bounding box center [745, 294] width 119 height 29
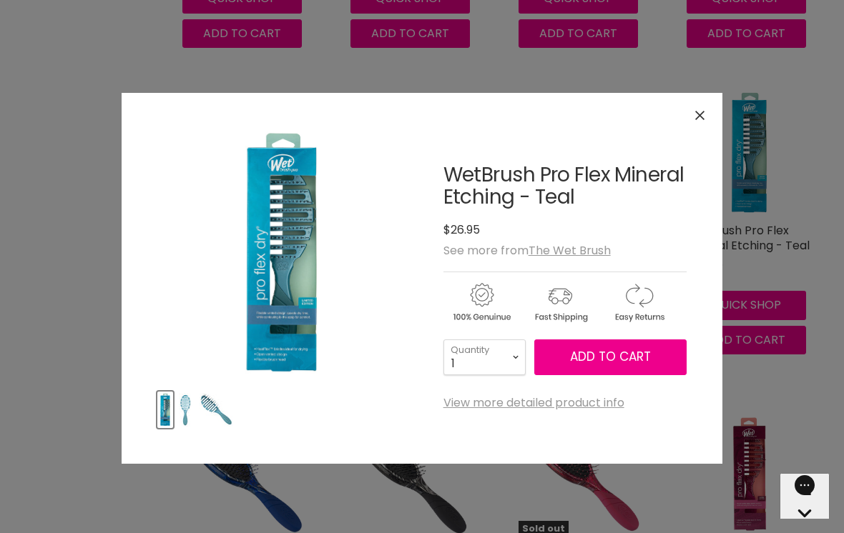
scroll to position [2175, 0]
click at [538, 405] on link "View more detailed product info" at bounding box center [533, 403] width 181 height 13
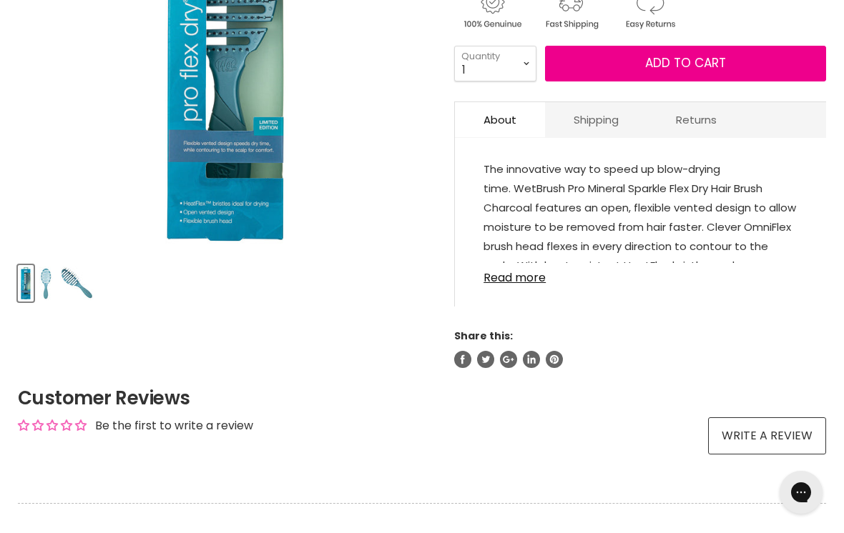
scroll to position [368, 0]
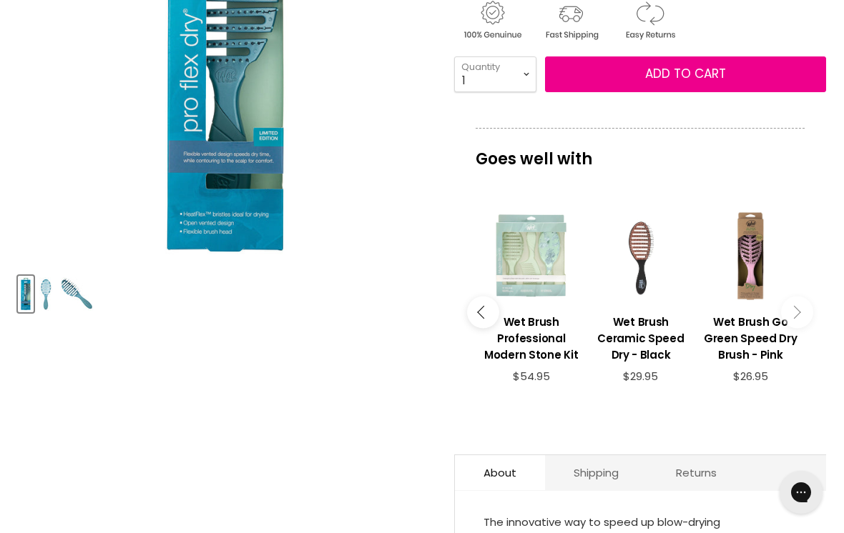
click at [523, 281] on div "View product:Wet Brush Professional Modern Stone Kit" at bounding box center [530, 255] width 95 height 95
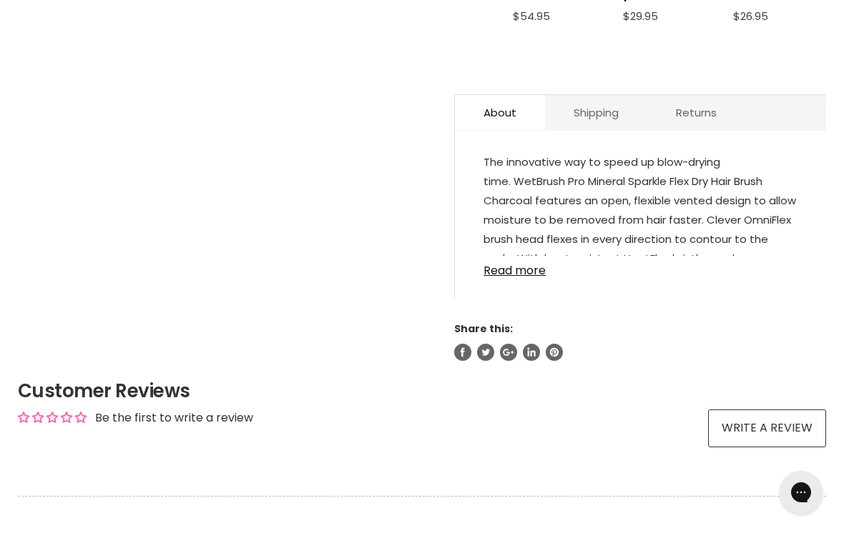
scroll to position [731, 0]
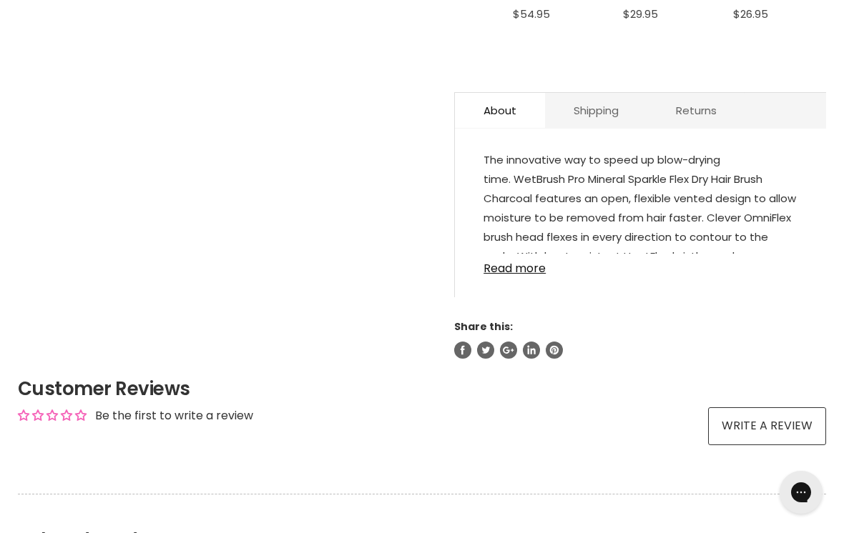
click at [518, 275] on link "Read more" at bounding box center [640, 264] width 314 height 21
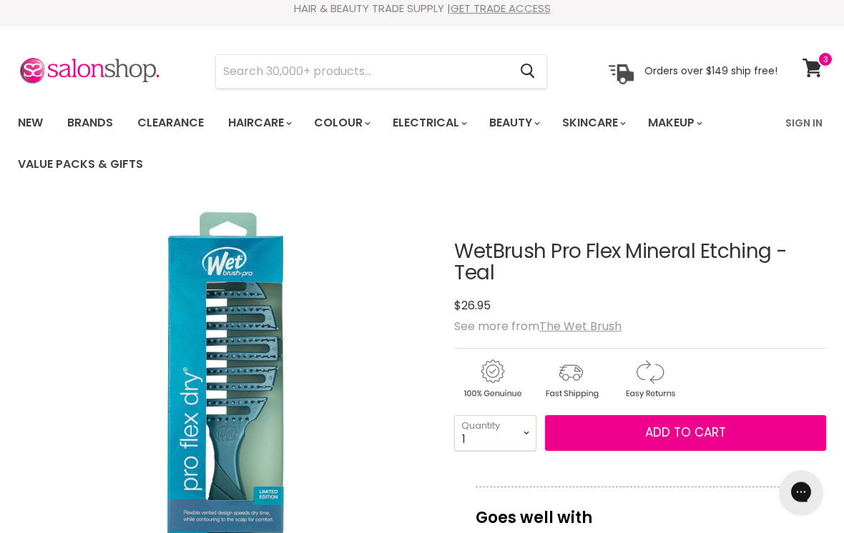
scroll to position [0, 0]
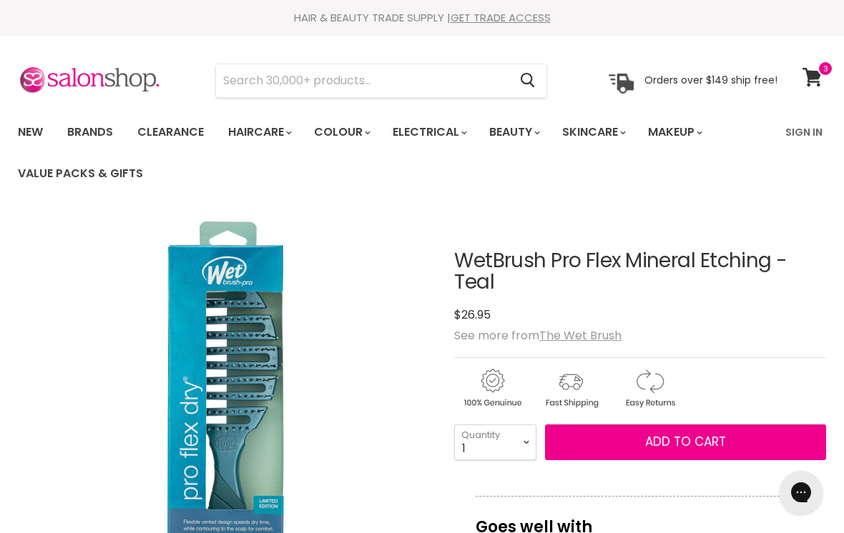
click at [254, 77] on input "Search" at bounding box center [362, 80] width 292 height 33
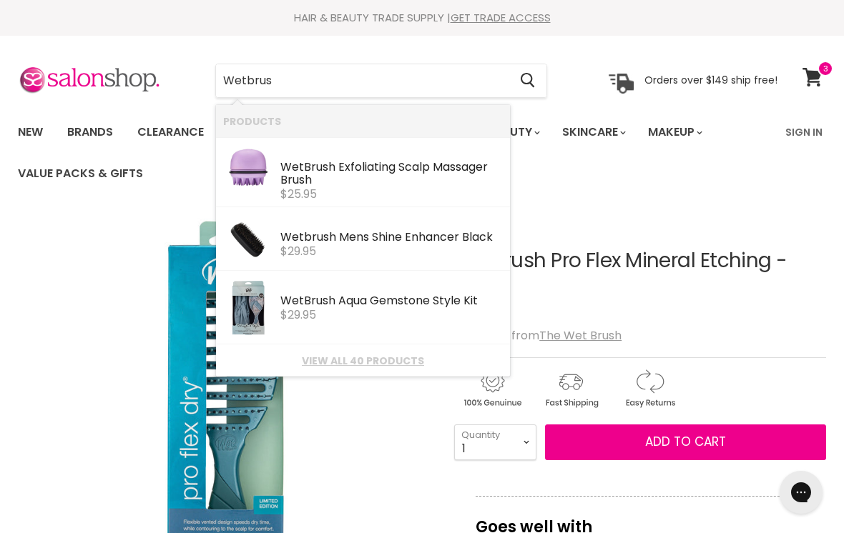
type input "Wetbrush"
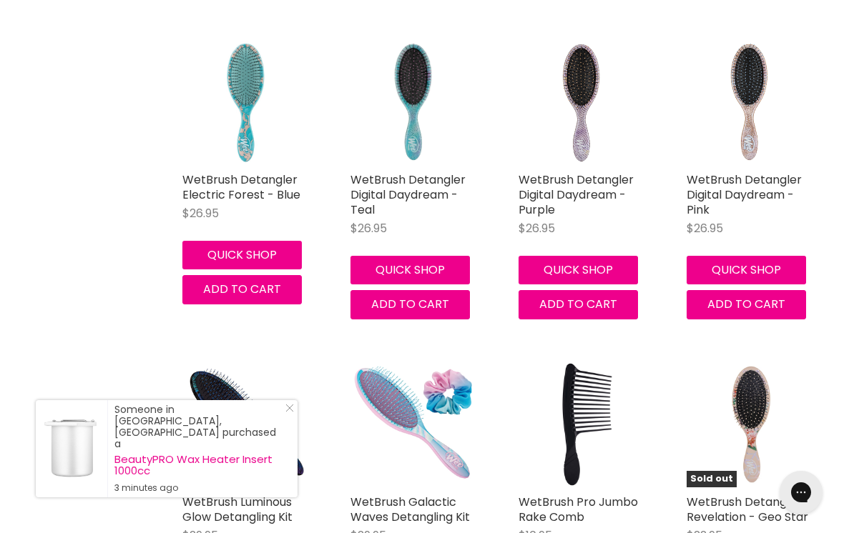
scroll to position [1277, 0]
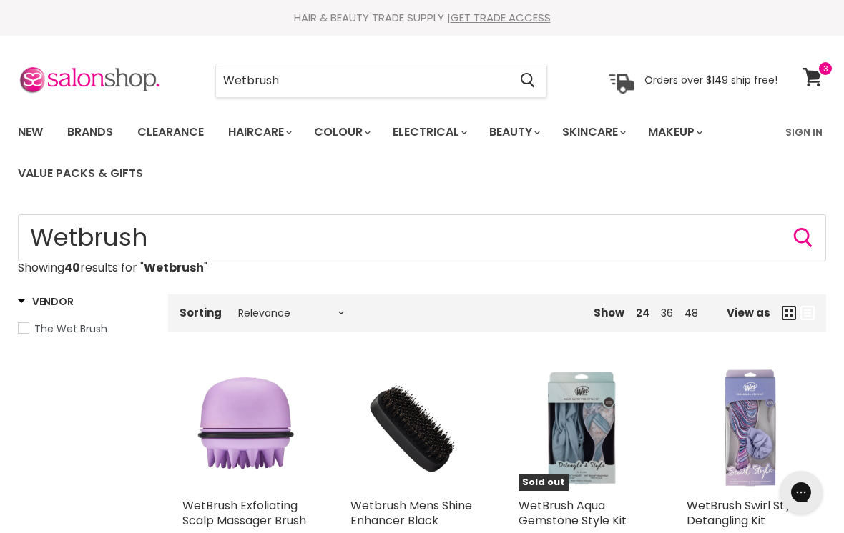
click at [459, 80] on input "Wetbrush" at bounding box center [362, 80] width 292 height 33
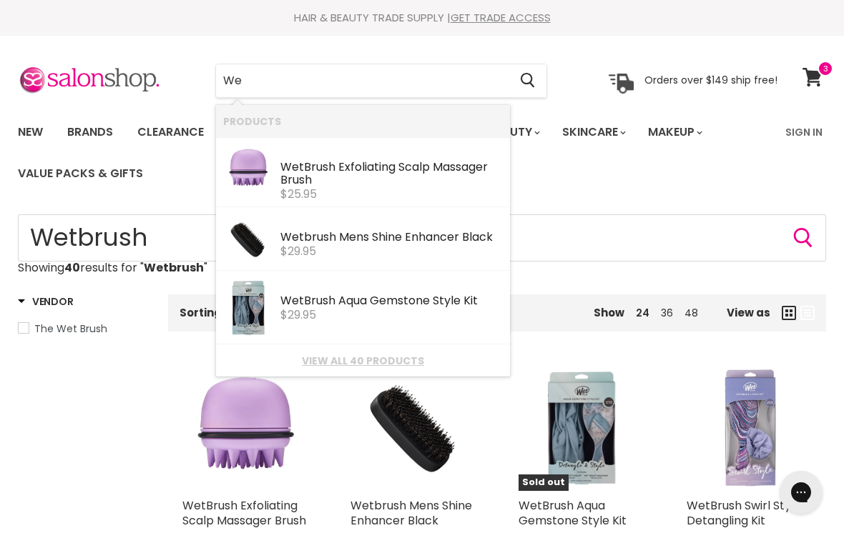
type input "W"
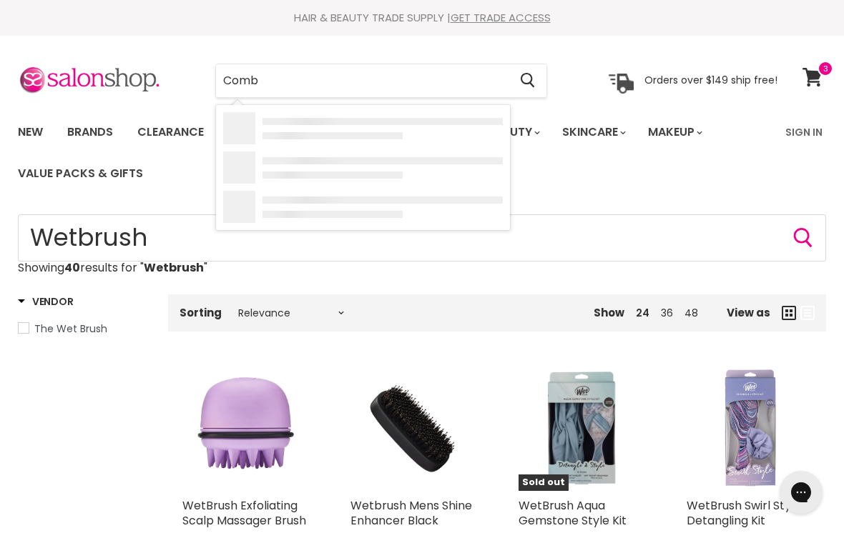
type input "[PERSON_NAME]"
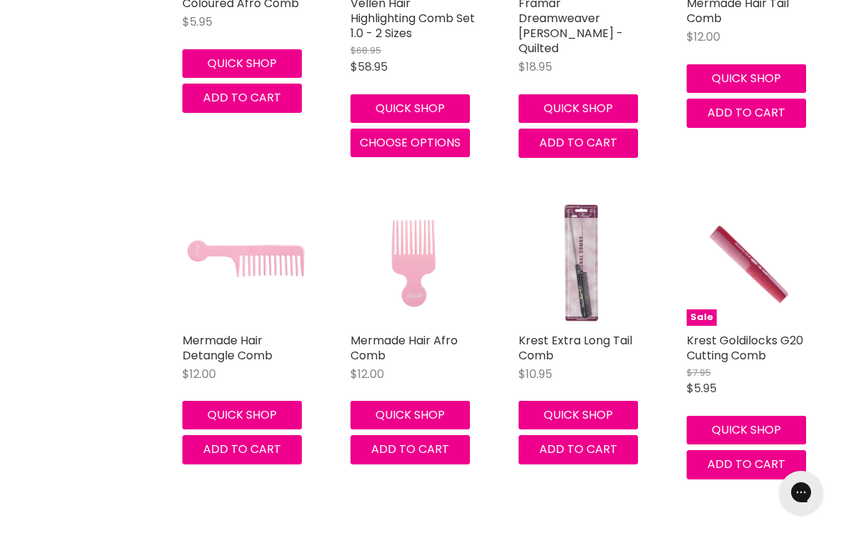
scroll to position [1475, 0]
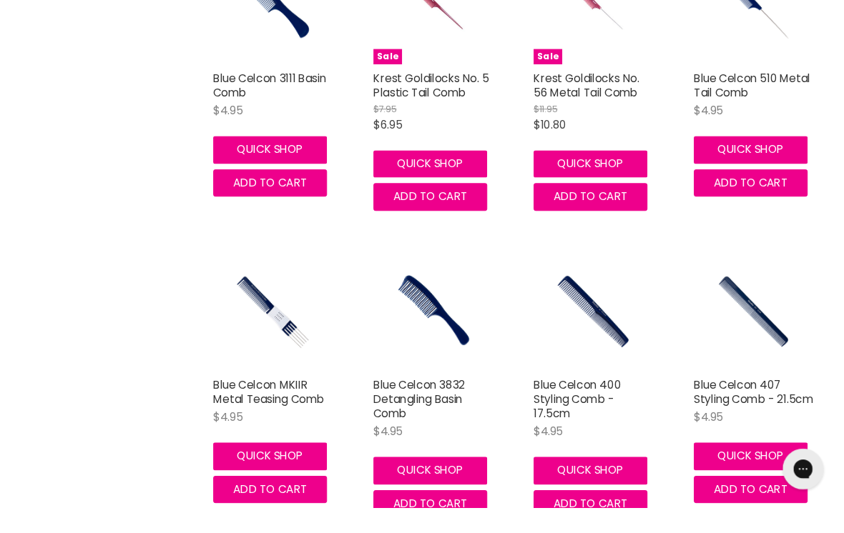
scroll to position [2425, 0]
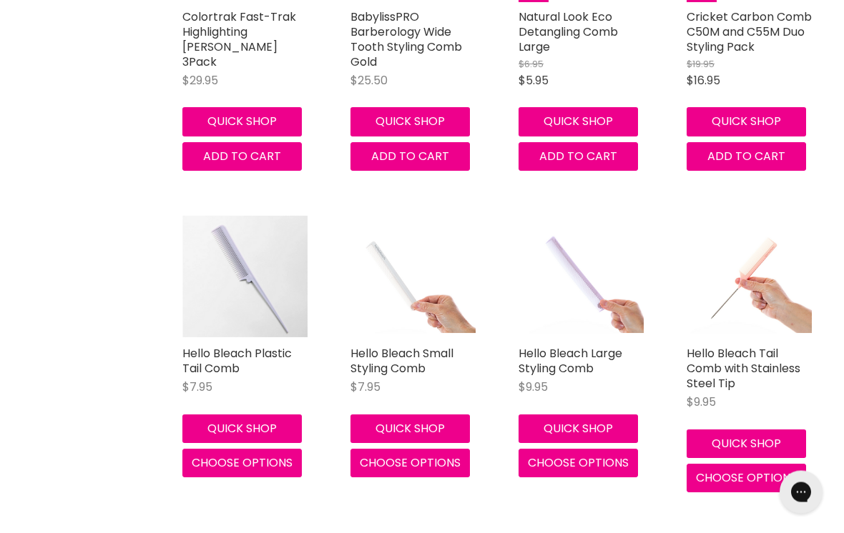
scroll to position [5437, 0]
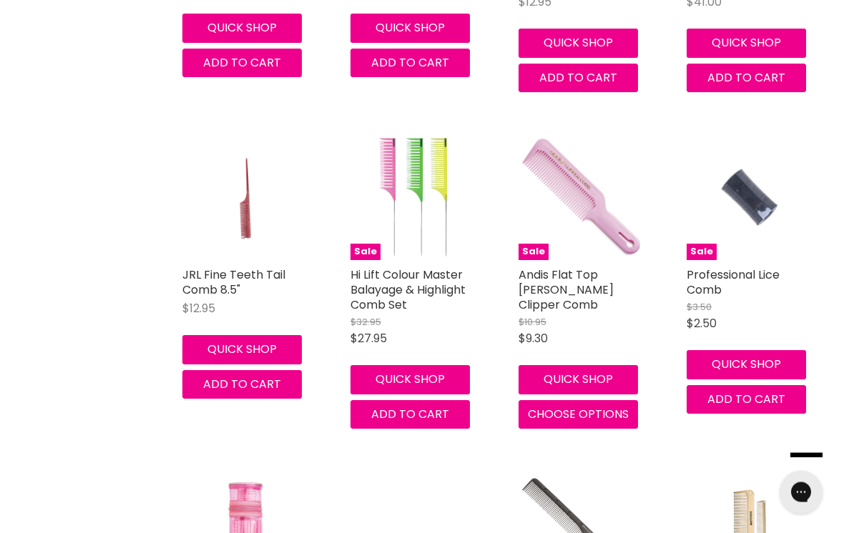
scroll to position [6795, 0]
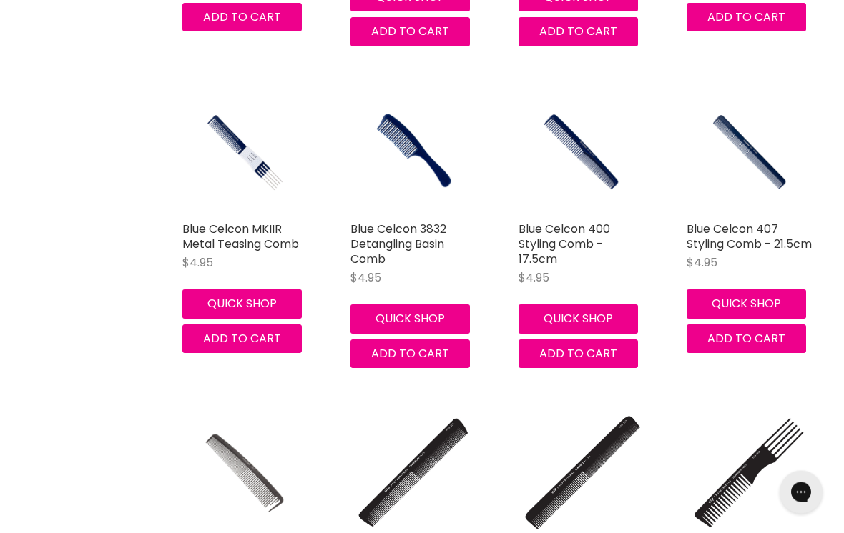
scroll to position [2543, 0]
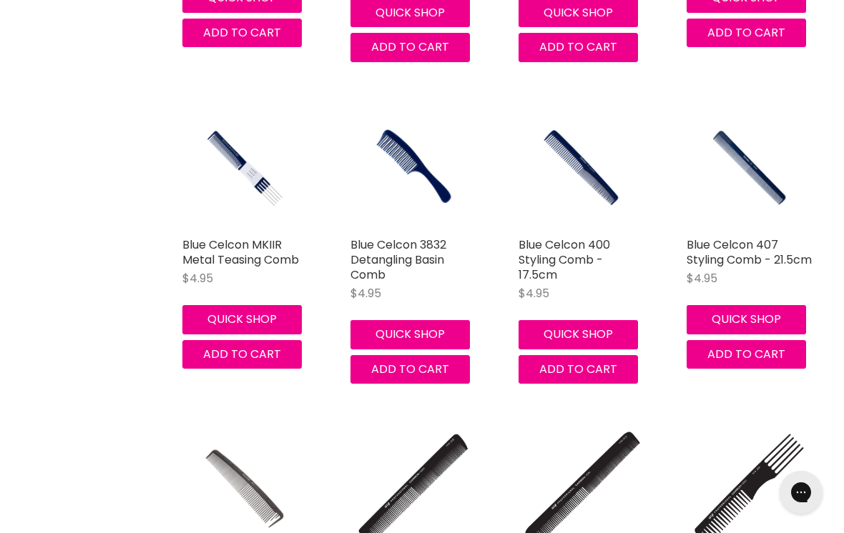
click at [405, 246] on link "Blue Celcon 3832 Detangling Basin Comb" at bounding box center [398, 260] width 96 height 46
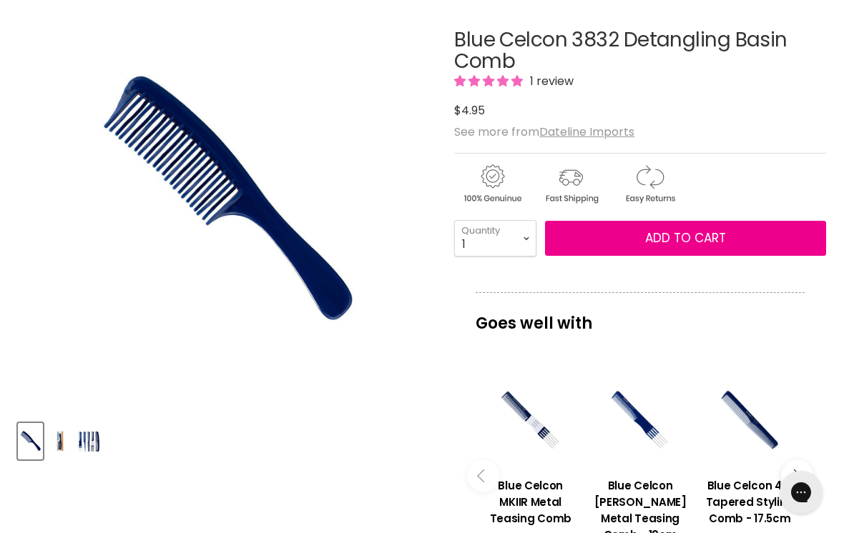
scroll to position [220, 0]
click at [679, 240] on span "Add to cart" at bounding box center [685, 238] width 81 height 17
click at [673, 234] on span "Add to cart" at bounding box center [685, 238] width 81 height 17
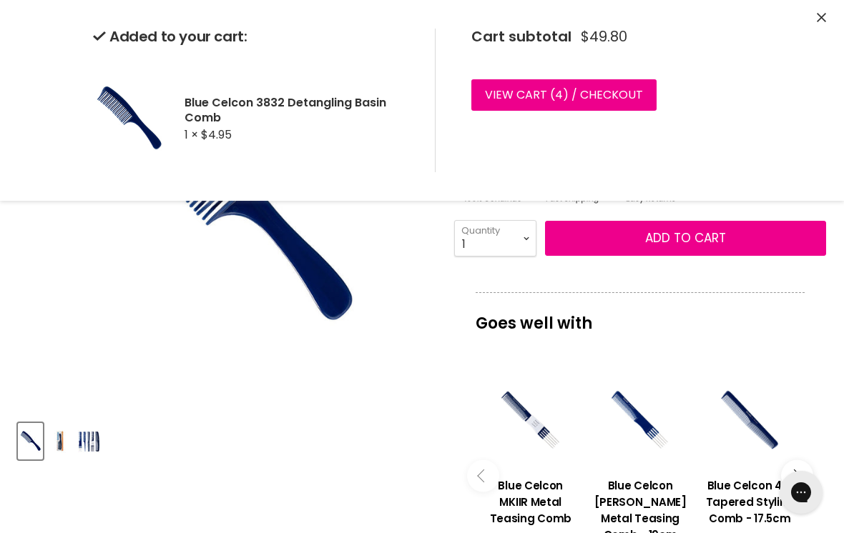
click at [548, 97] on link "View cart ( 4 ) / Checkout" at bounding box center [563, 94] width 185 height 31
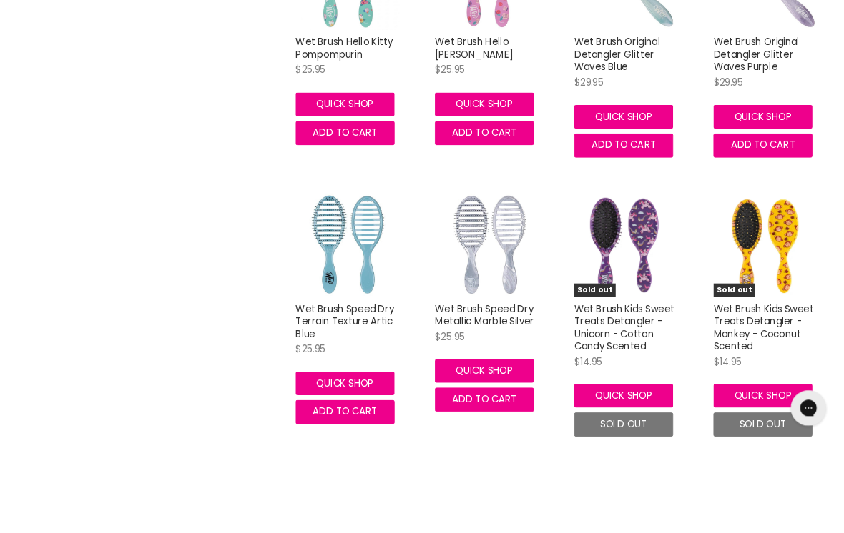
scroll to position [3488, 0]
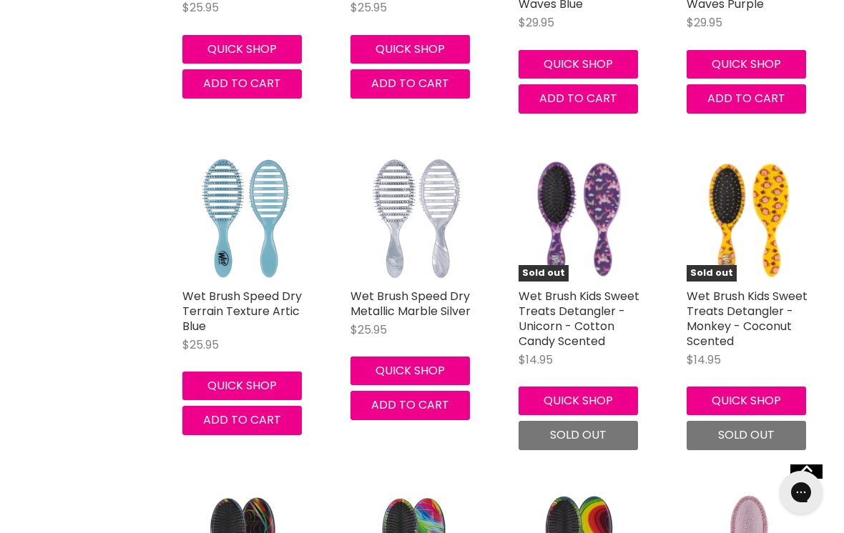
click at [253, 295] on link "Wet Brush Speed Dry Terrain Texture Artic Blue" at bounding box center [241, 311] width 119 height 46
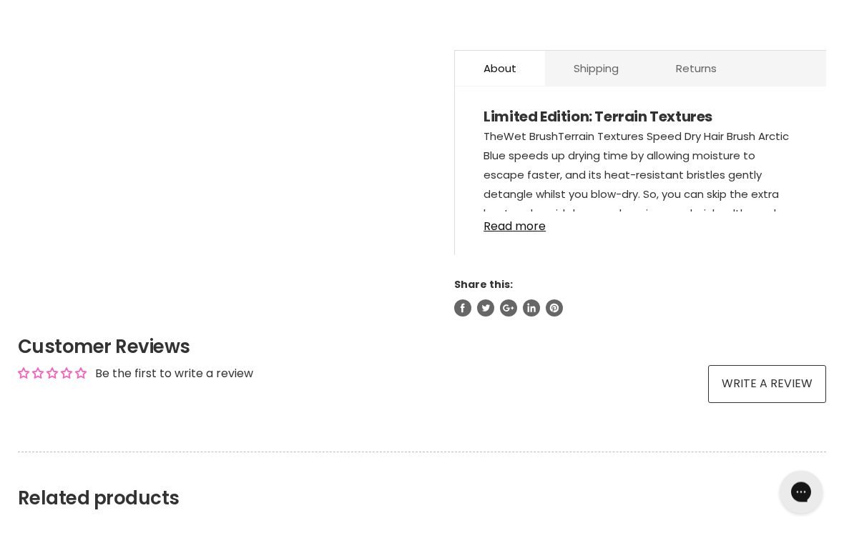
scroll to position [789, 0]
click at [505, 233] on link "Read more" at bounding box center [640, 222] width 314 height 21
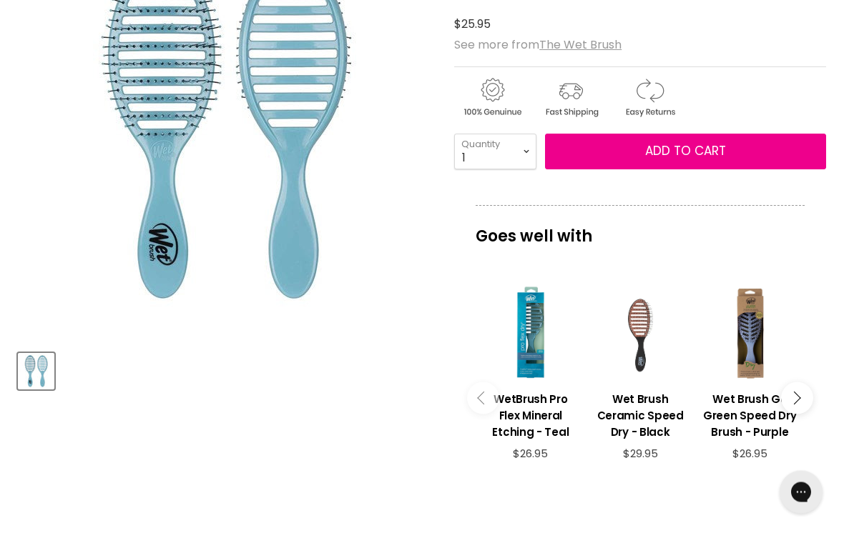
scroll to position [291, 0]
click at [542, 330] on div "Main content" at bounding box center [530, 332] width 95 height 95
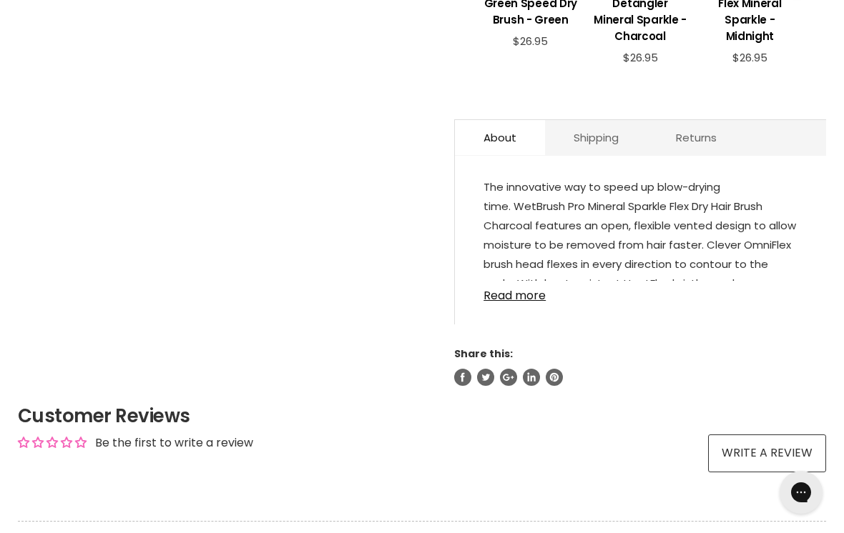
scroll to position [720, 0]
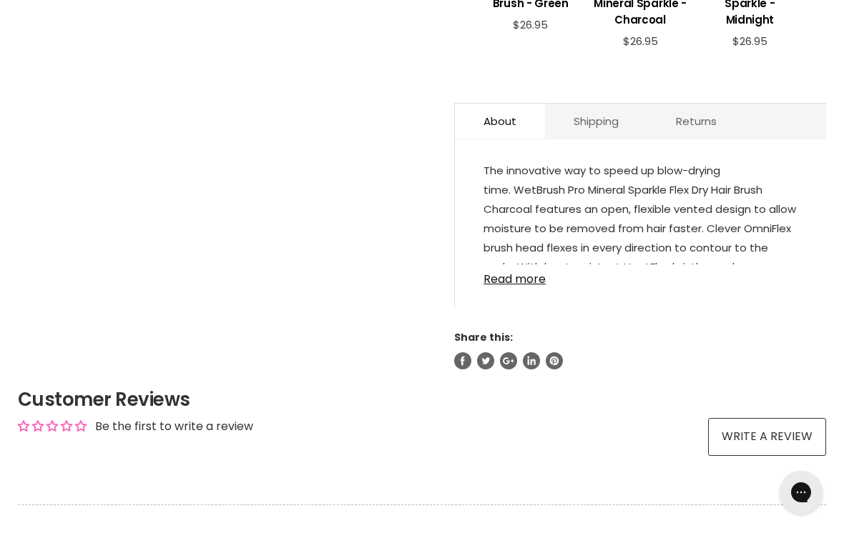
click at [514, 286] on link "Read more" at bounding box center [640, 274] width 314 height 21
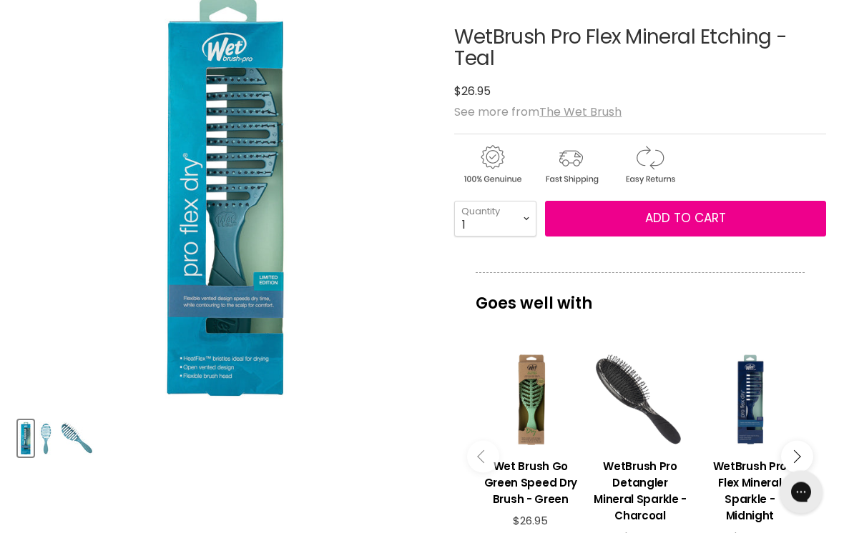
scroll to position [222, 0]
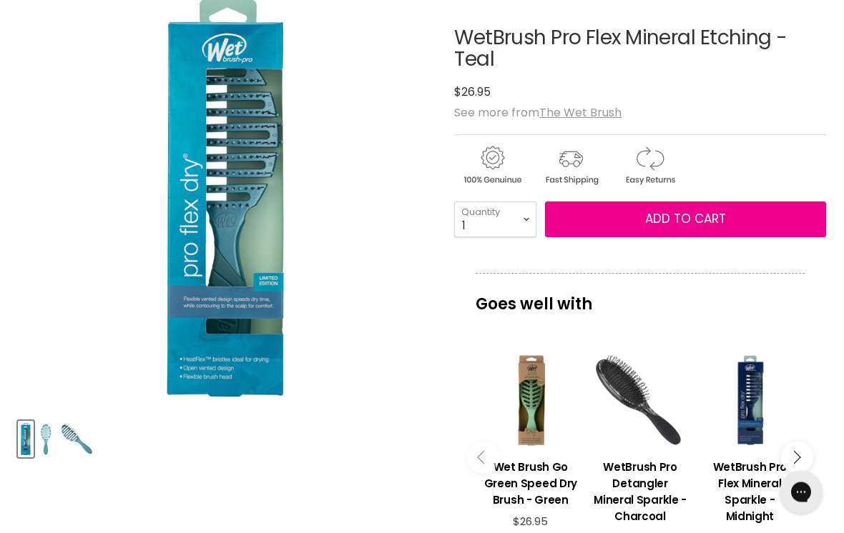
click at [676, 224] on span "Add to cart" at bounding box center [685, 219] width 81 height 17
click at [678, 228] on button "Add to cart" at bounding box center [685, 220] width 281 height 36
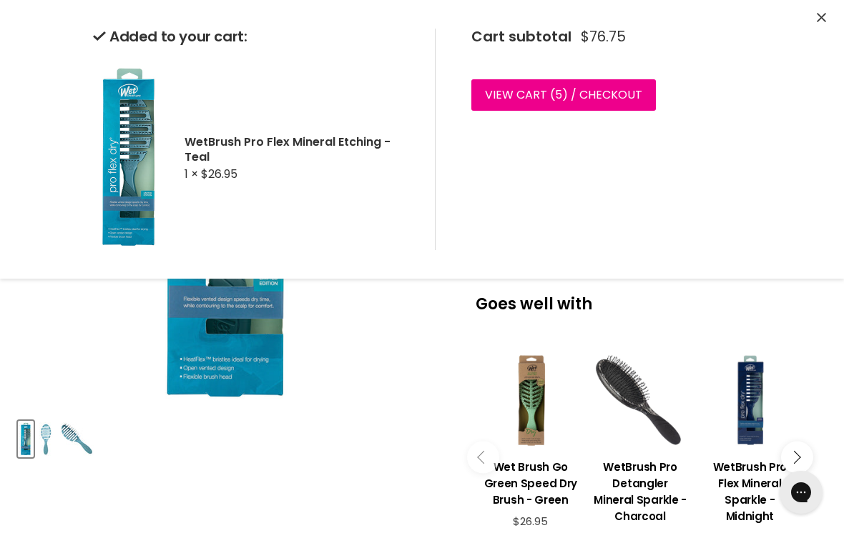
click at [570, 99] on link "View cart ( 5 ) / Checkout" at bounding box center [563, 94] width 184 height 31
